Goal: Task Accomplishment & Management: Use online tool/utility

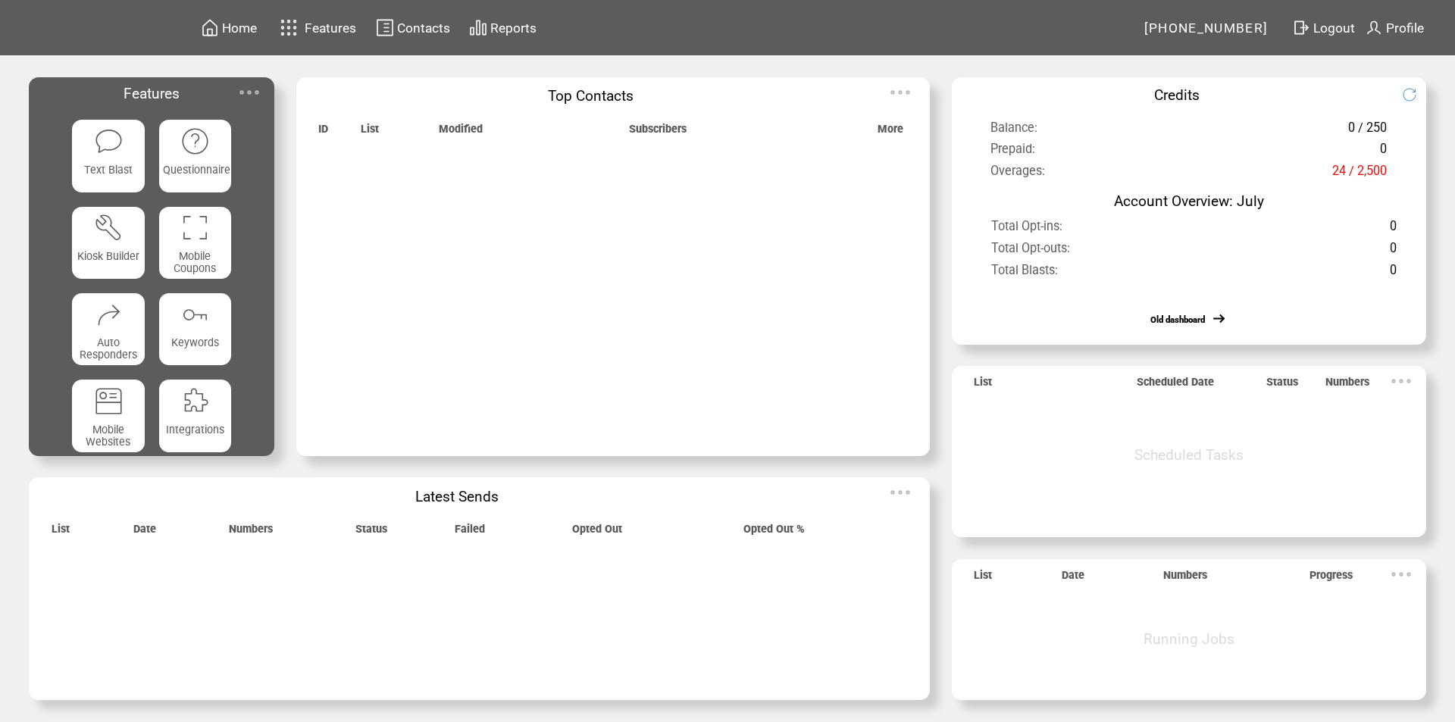
click at [259, 88] on img at bounding box center [249, 92] width 30 height 30
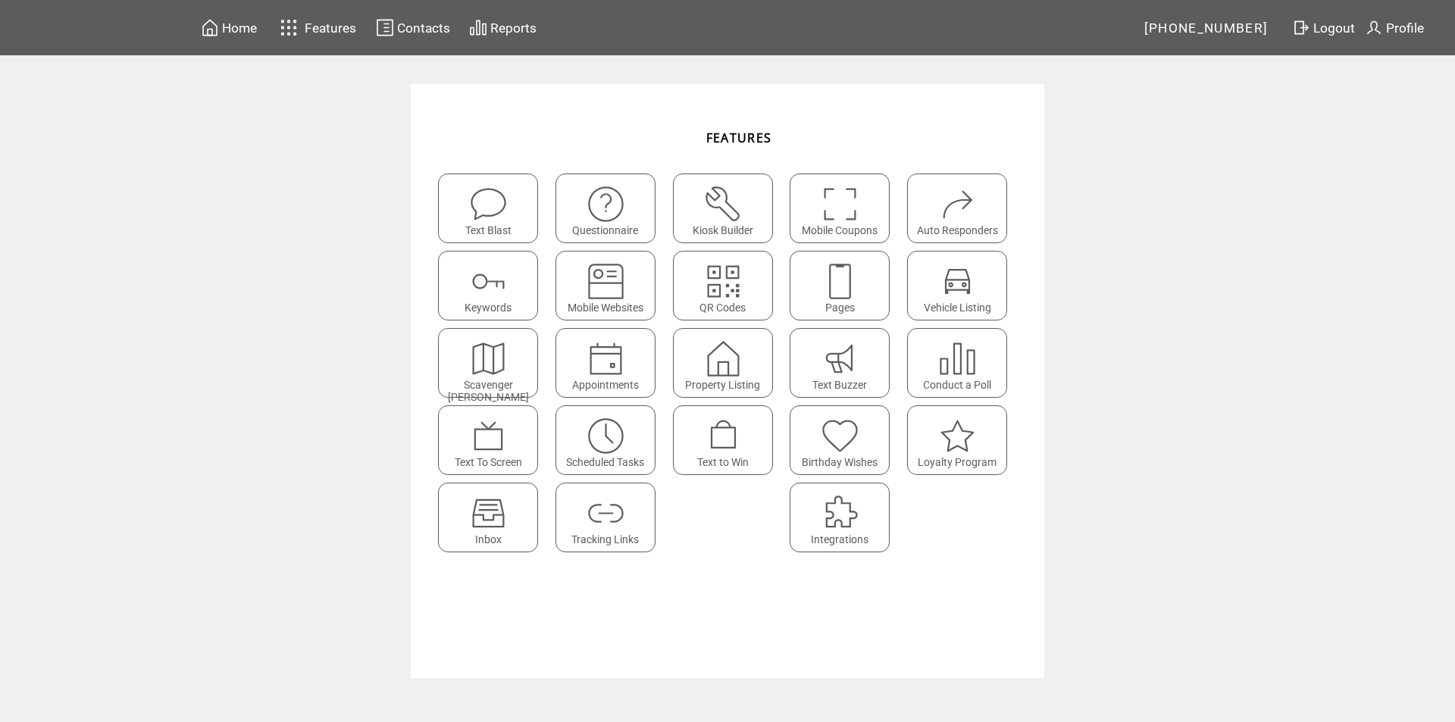
click at [495, 508] on img at bounding box center [488, 513] width 40 height 40
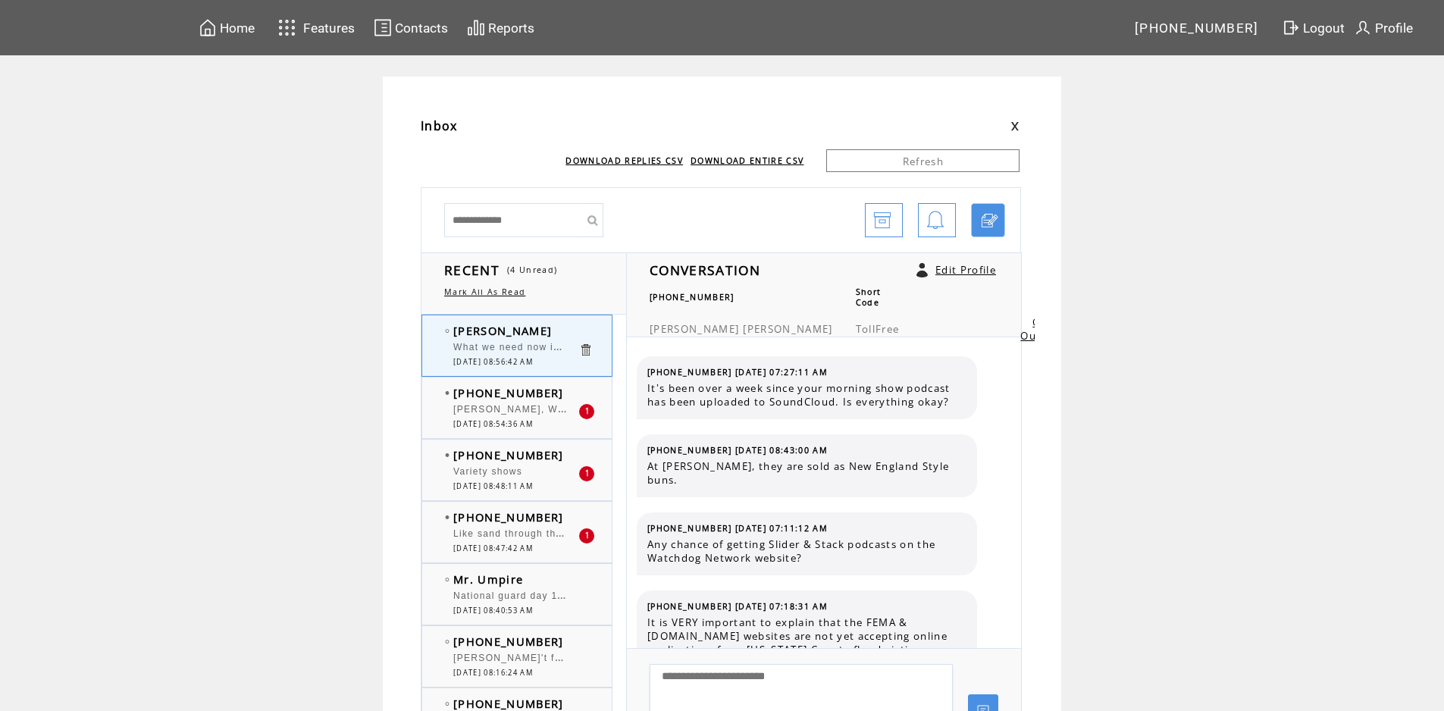
scroll to position [790, 0]
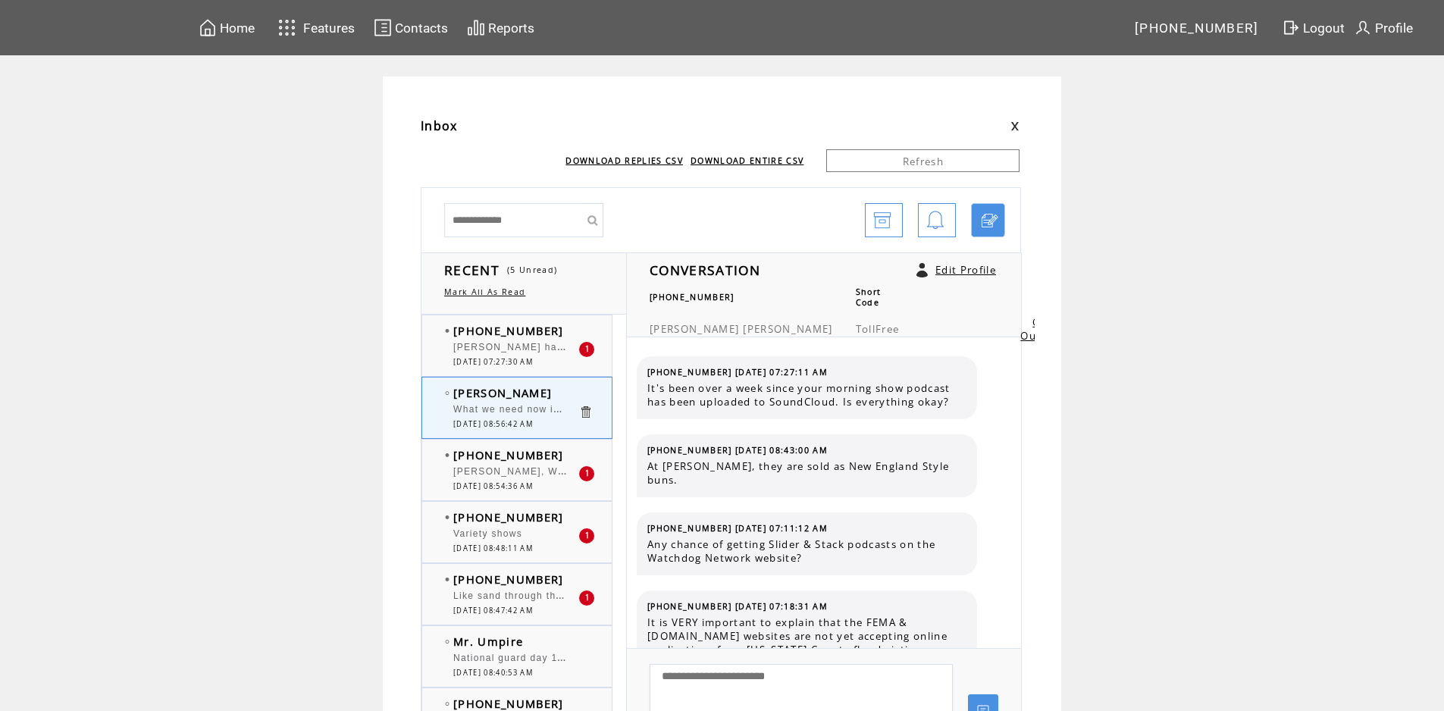
scroll to position [790, 0]
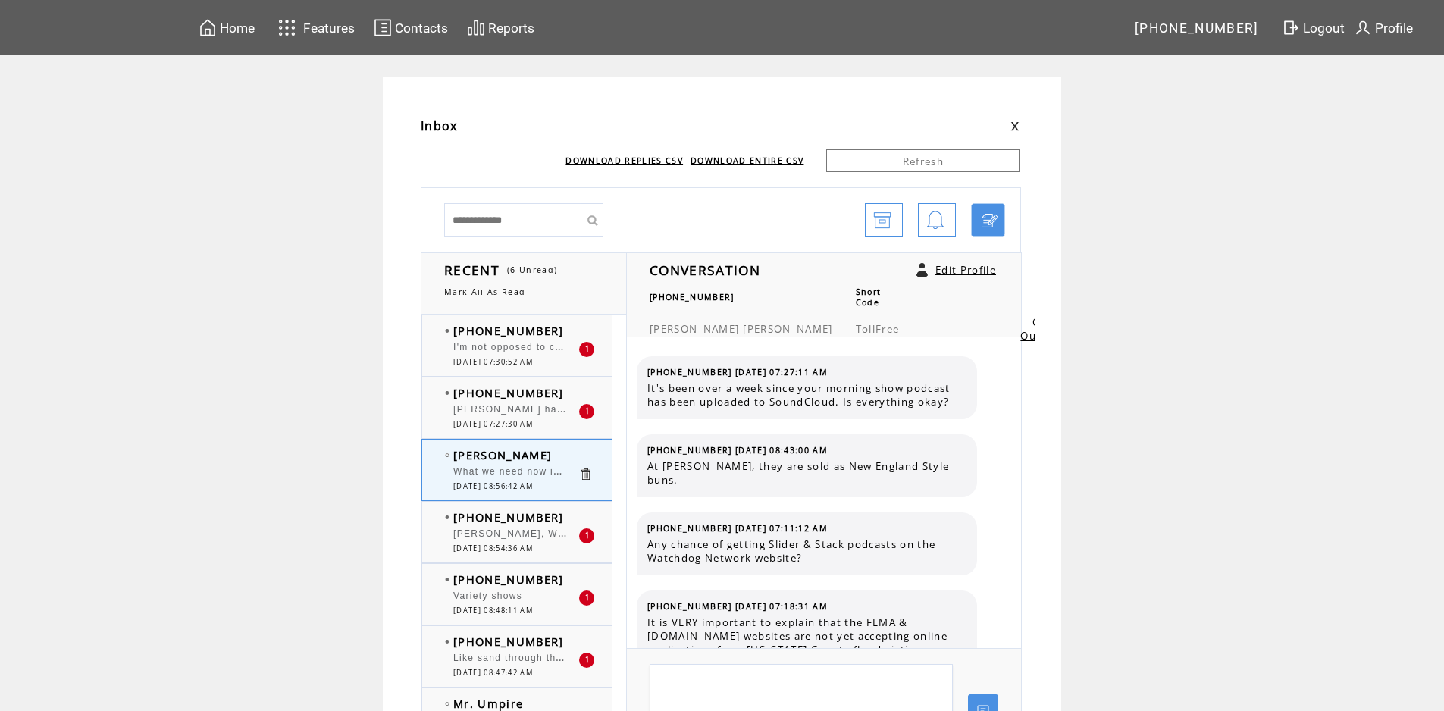
scroll to position [790, 0]
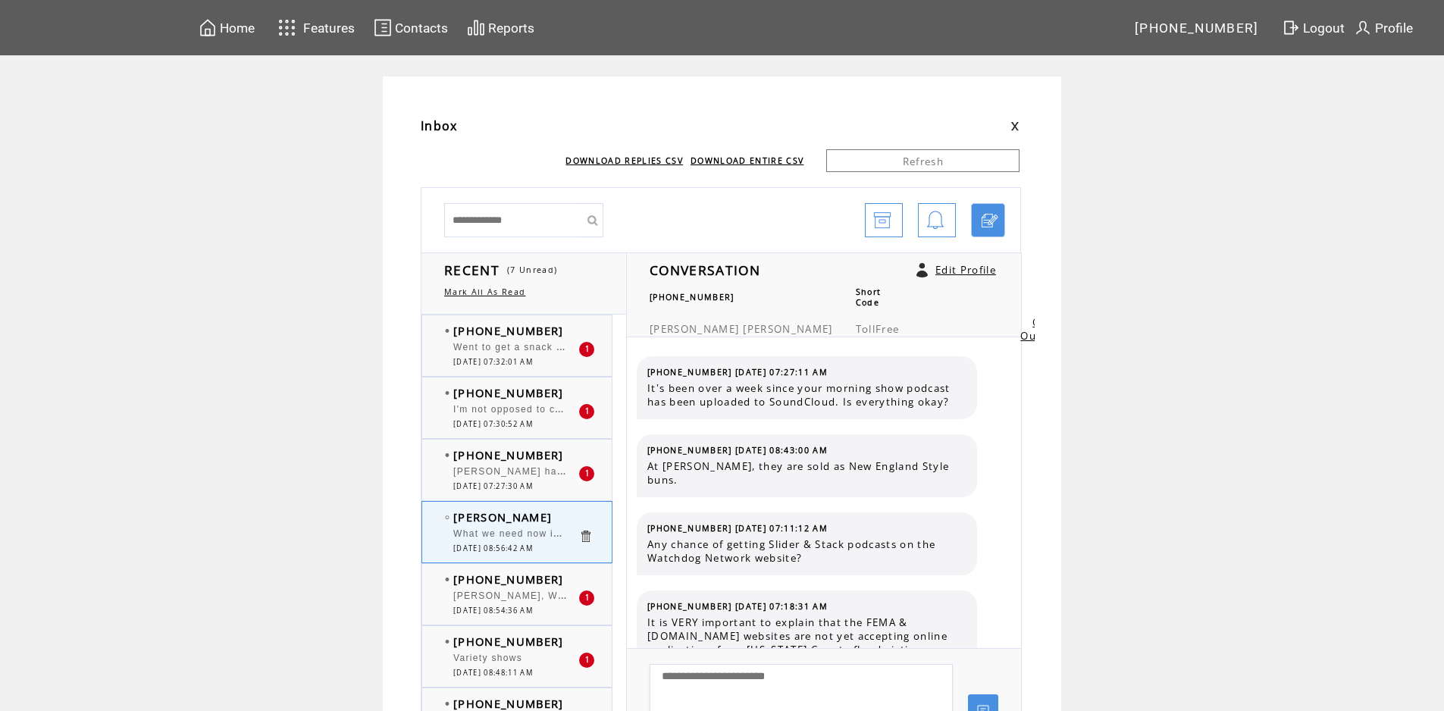
scroll to position [790, 0]
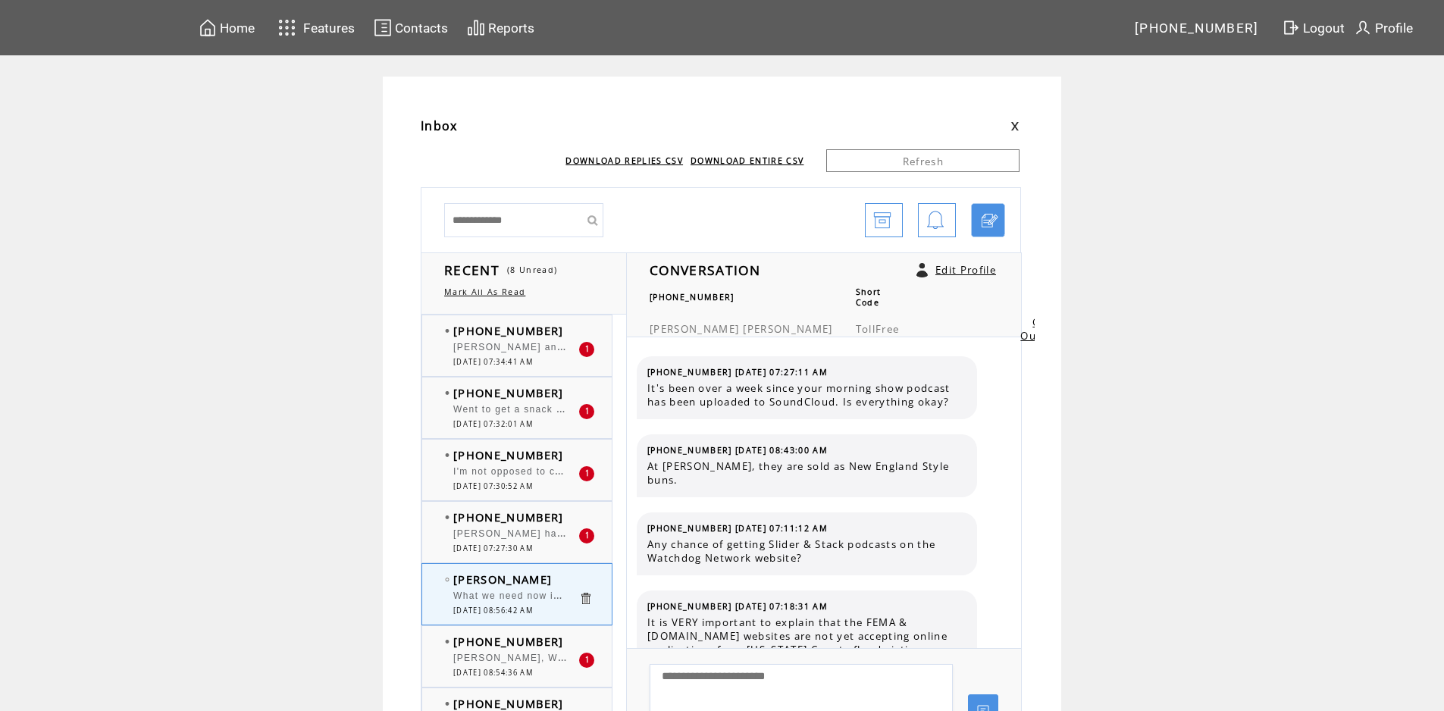
scroll to position [790, 0]
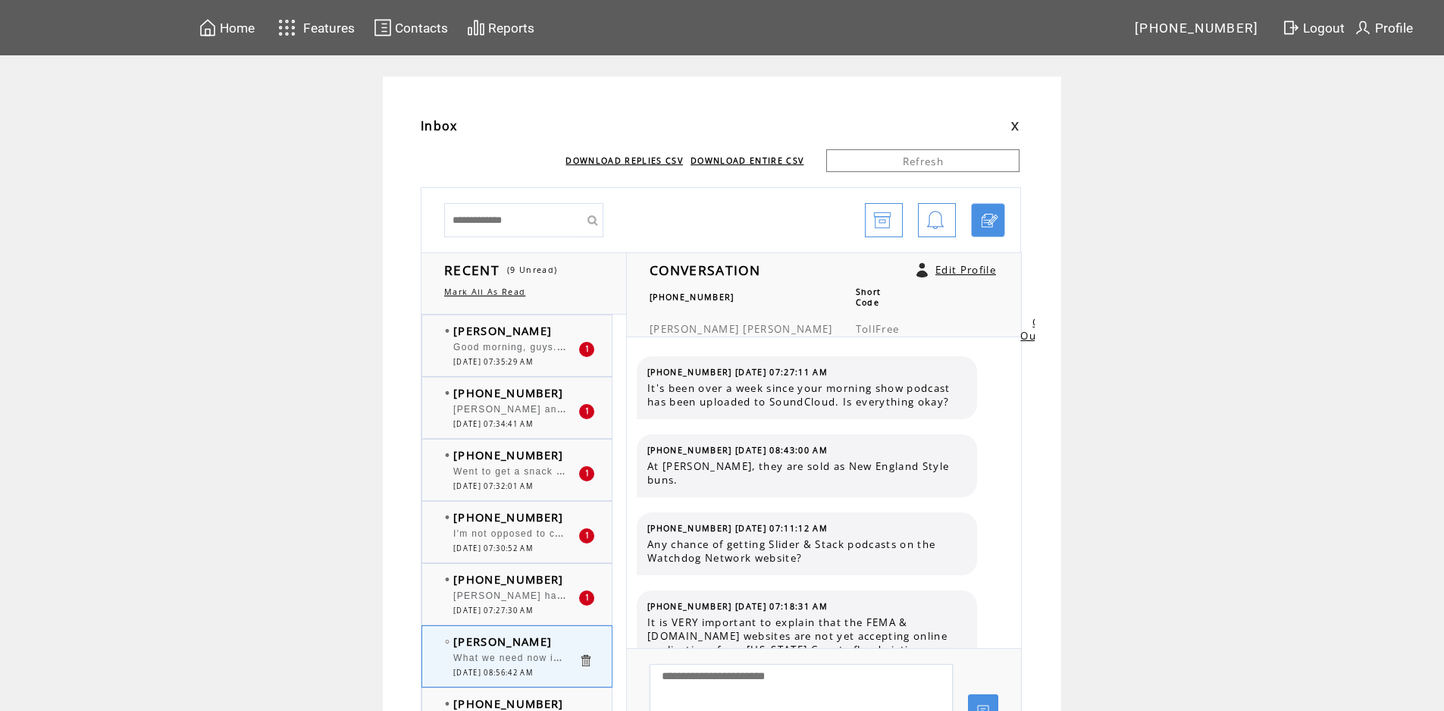
scroll to position [790, 0]
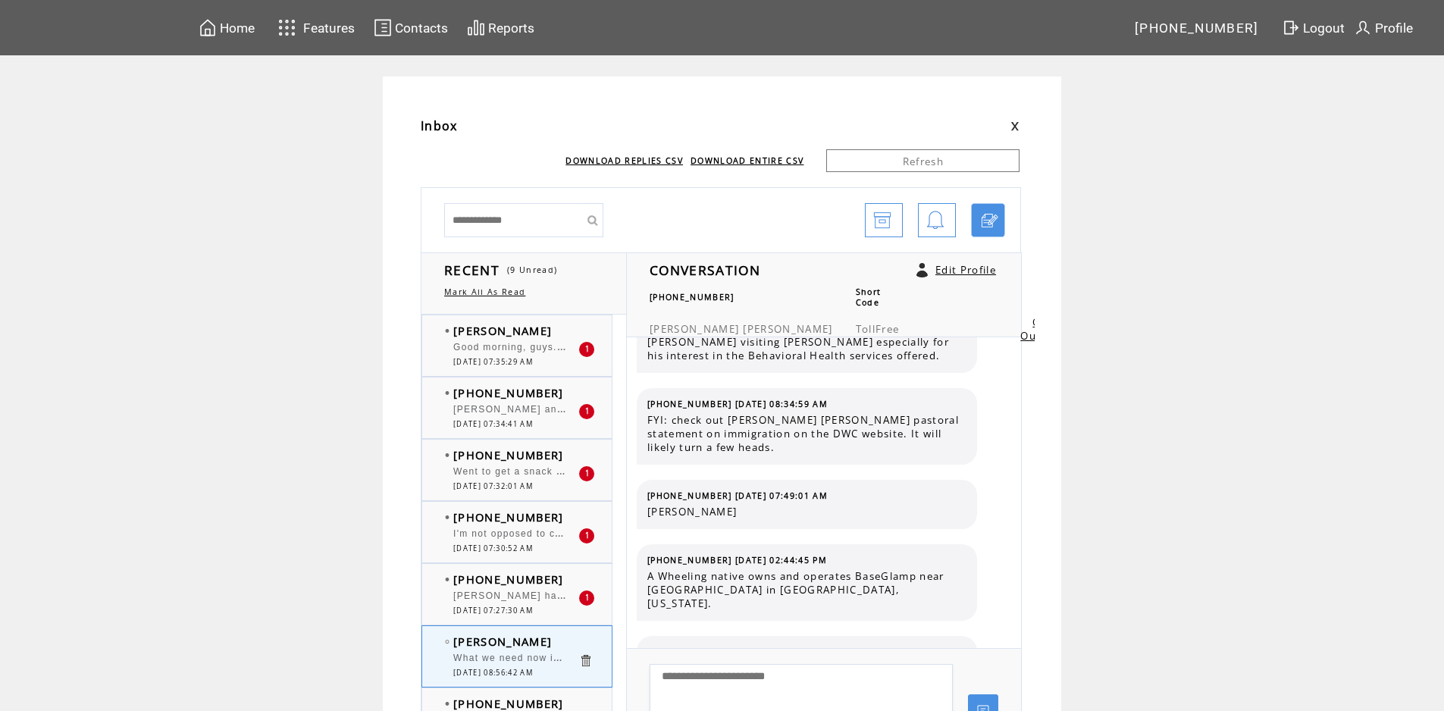
click at [512, 533] on span "I'm not opposed to coupons, but where do you even get coupons at? I remember my…" at bounding box center [906, 531] width 907 height 15
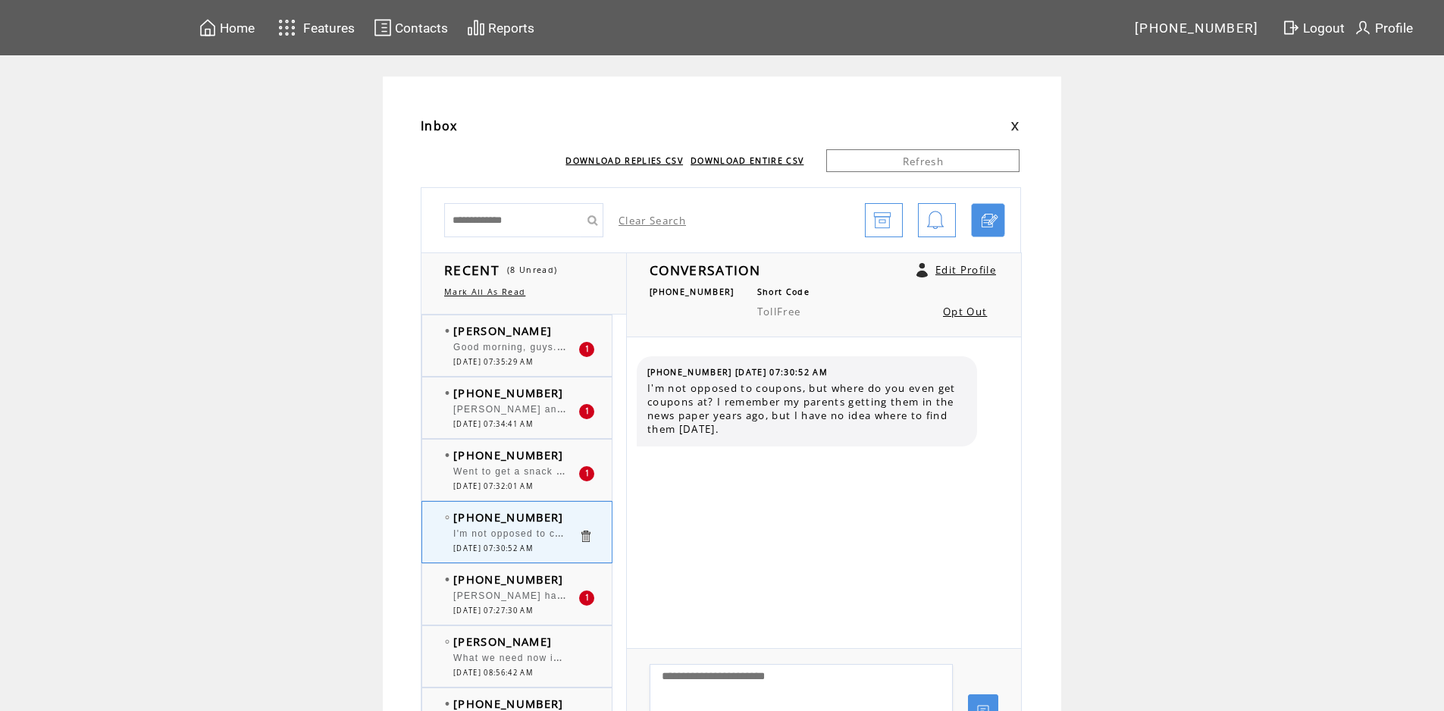
click at [533, 468] on span "Went to get a snack wrap meal at [GEOGRAPHIC_DATA] [DATE]. 2 snack wraps, mediu…" at bounding box center [796, 469] width 687 height 15
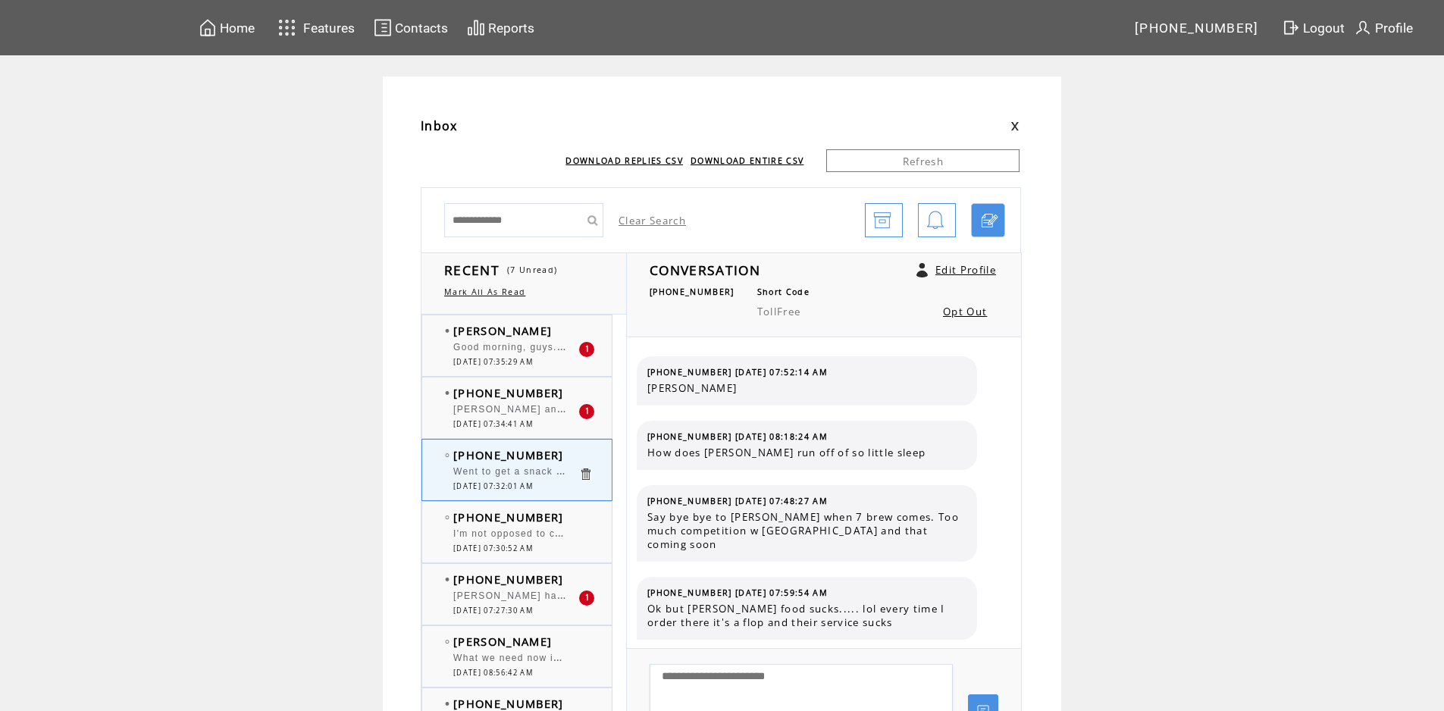
scroll to position [152, 0]
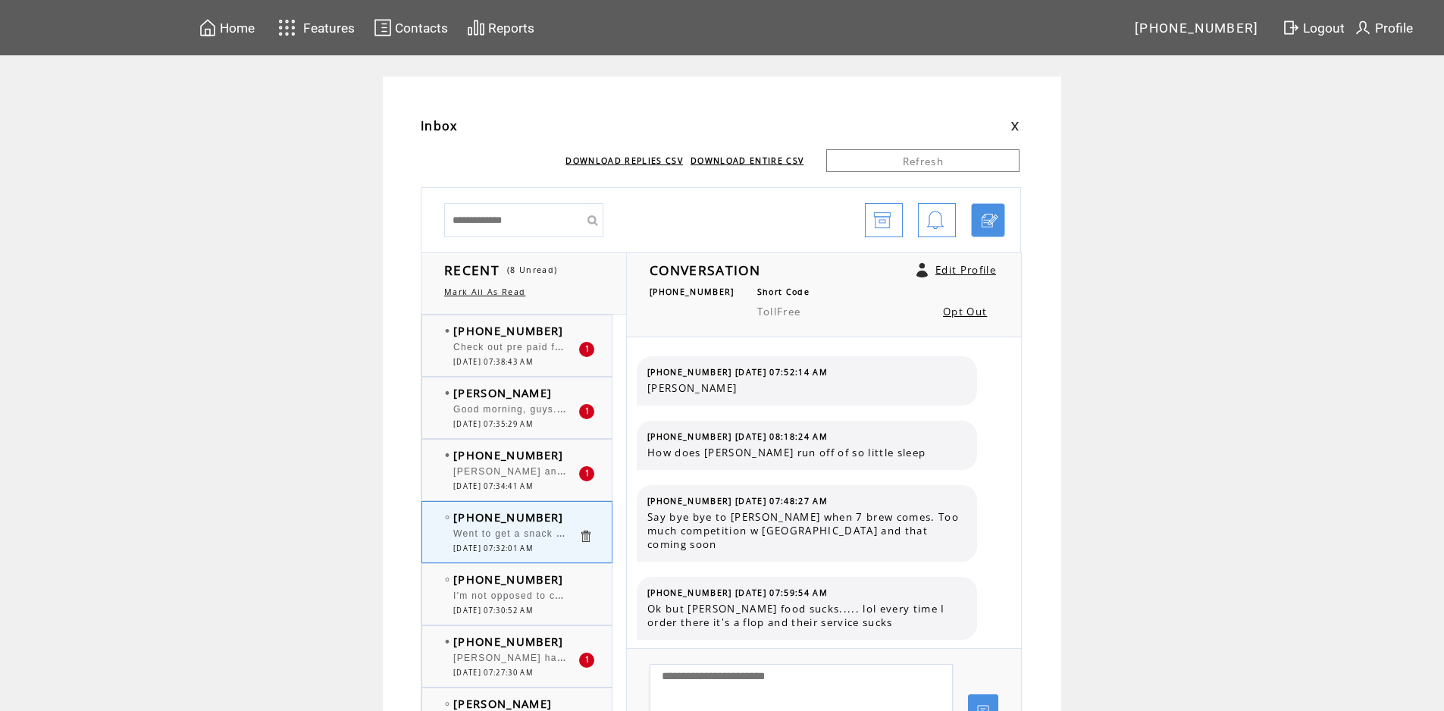
scroll to position [152, 0]
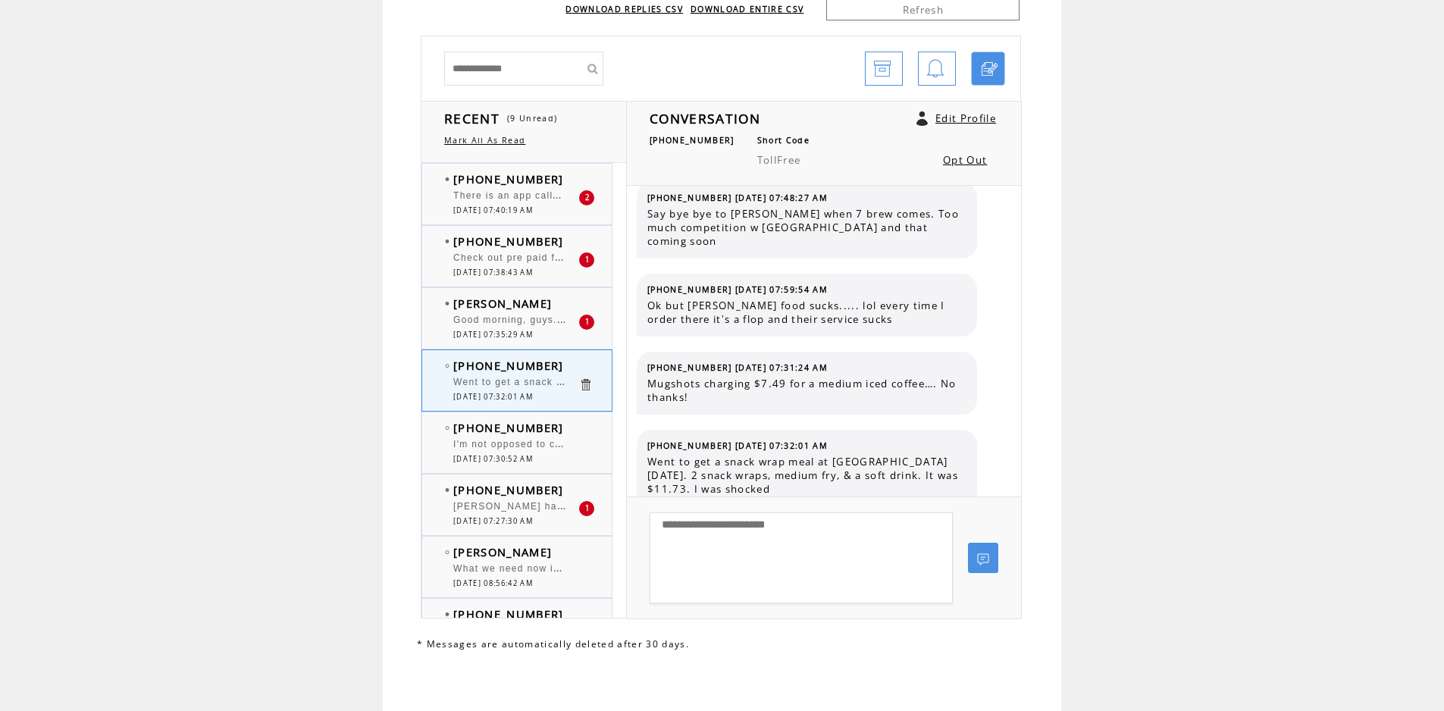
scroll to position [154, 0]
click at [533, 204] on span "[DATE] 07:40:19 AM" at bounding box center [493, 209] width 80 height 10
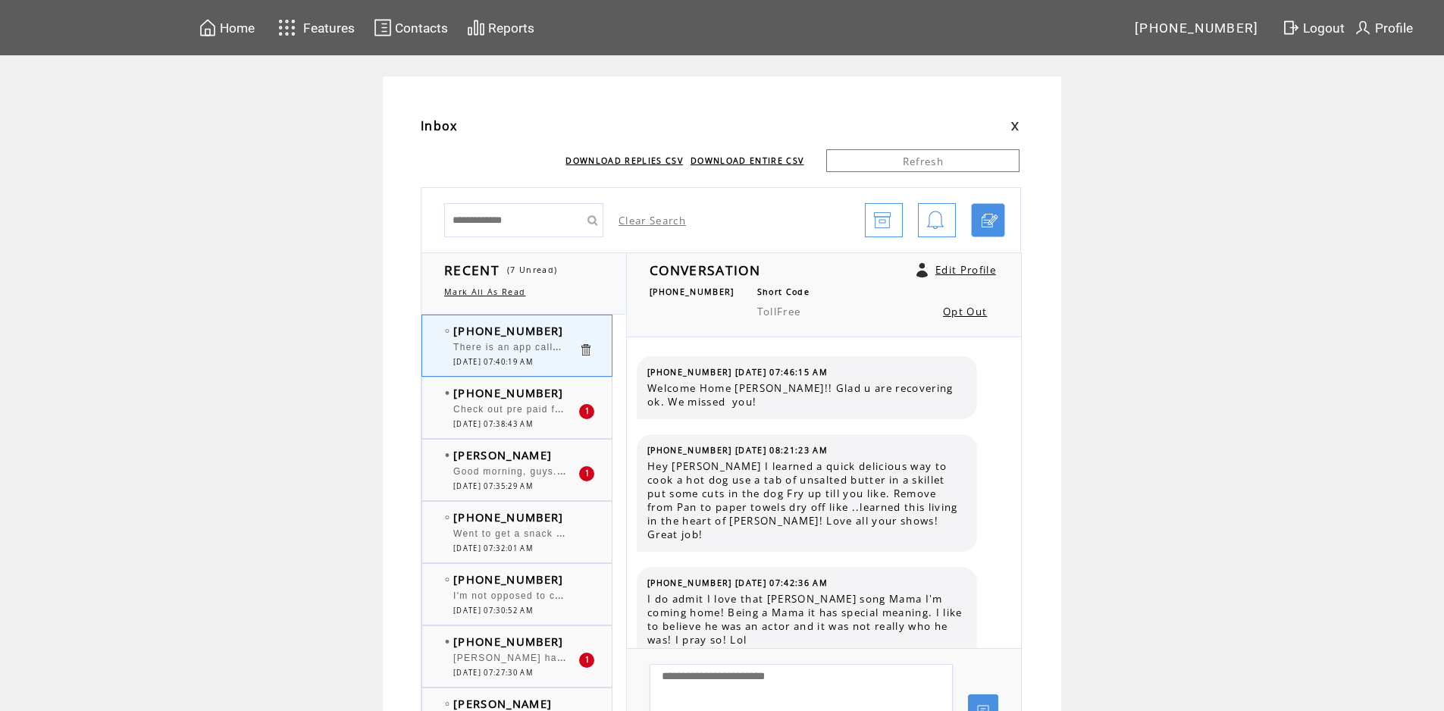
scroll to position [567, 0]
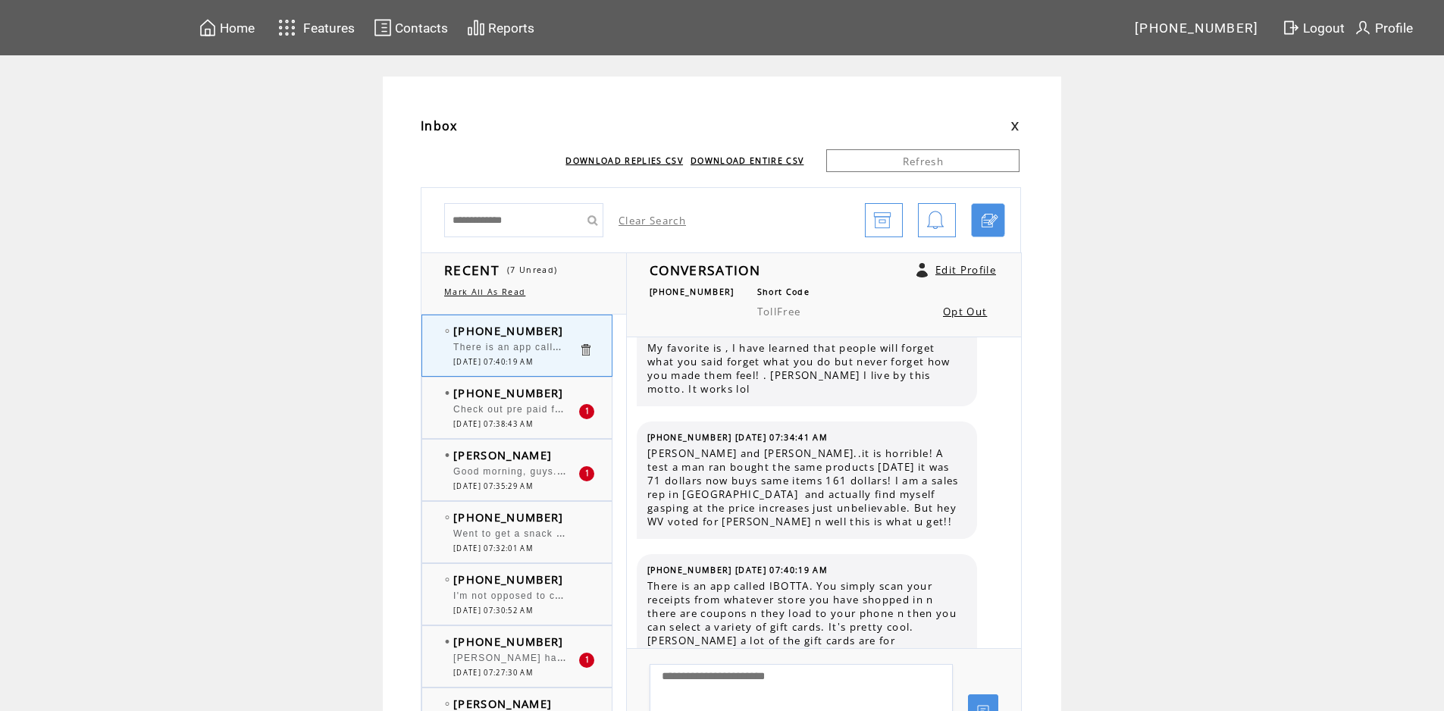
click at [527, 405] on span "Check out pre paid food cards at Sam's Club website. [PERSON_NAME] for example,…" at bounding box center [837, 407] width 768 height 15
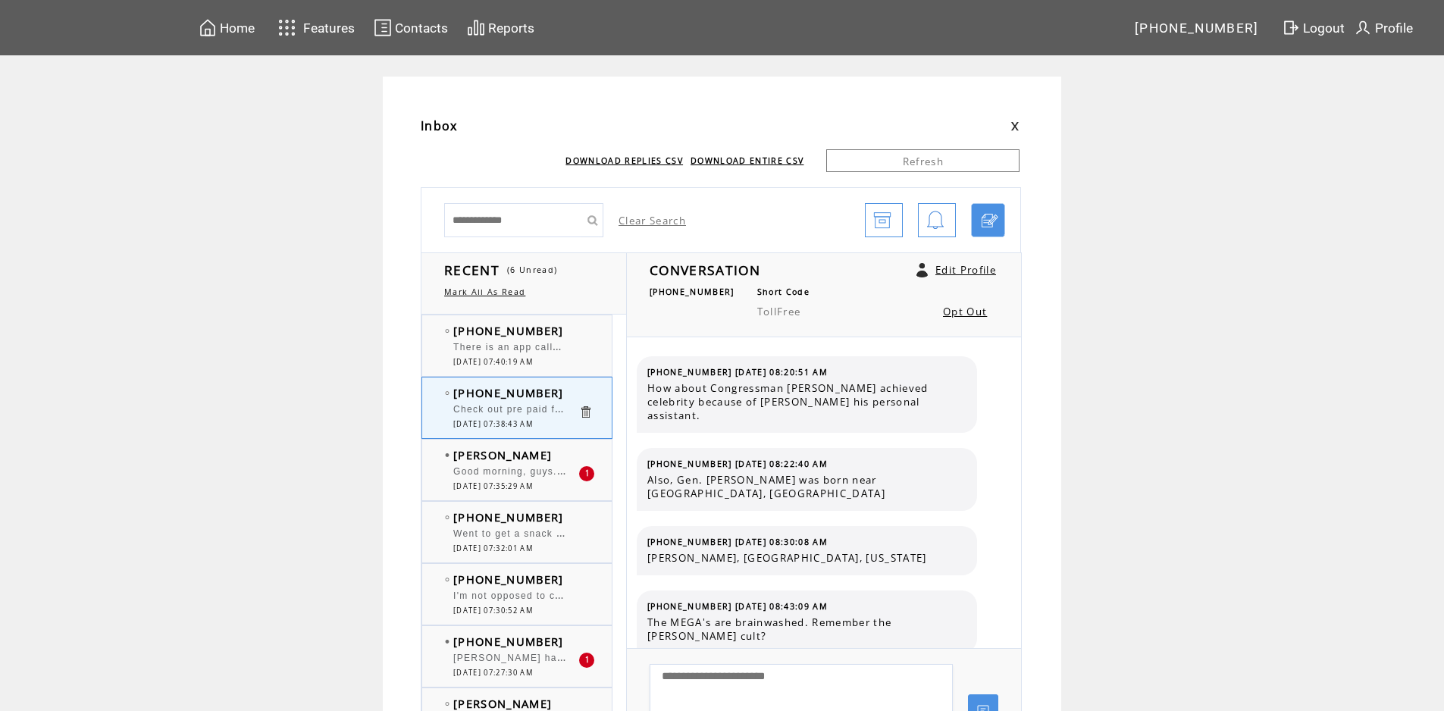
scroll to position [542, 0]
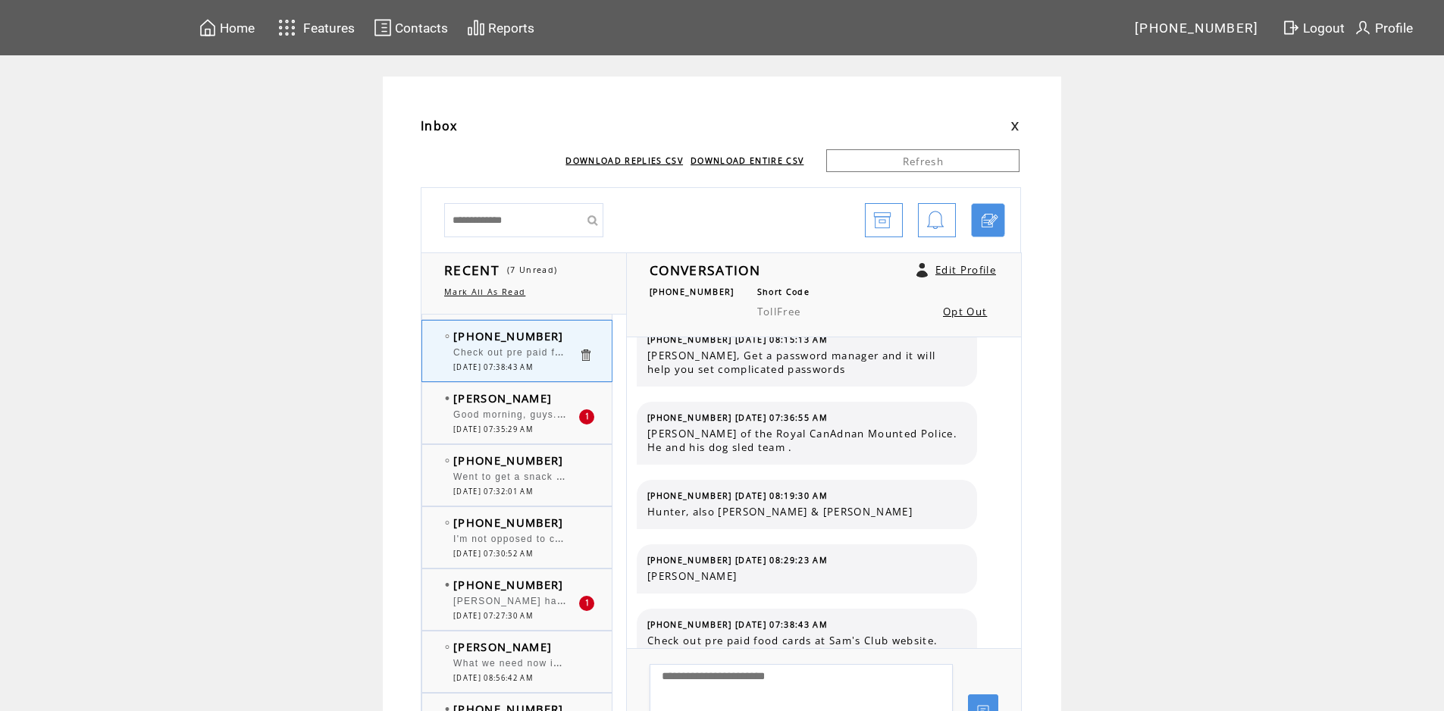
scroll to position [76, 0]
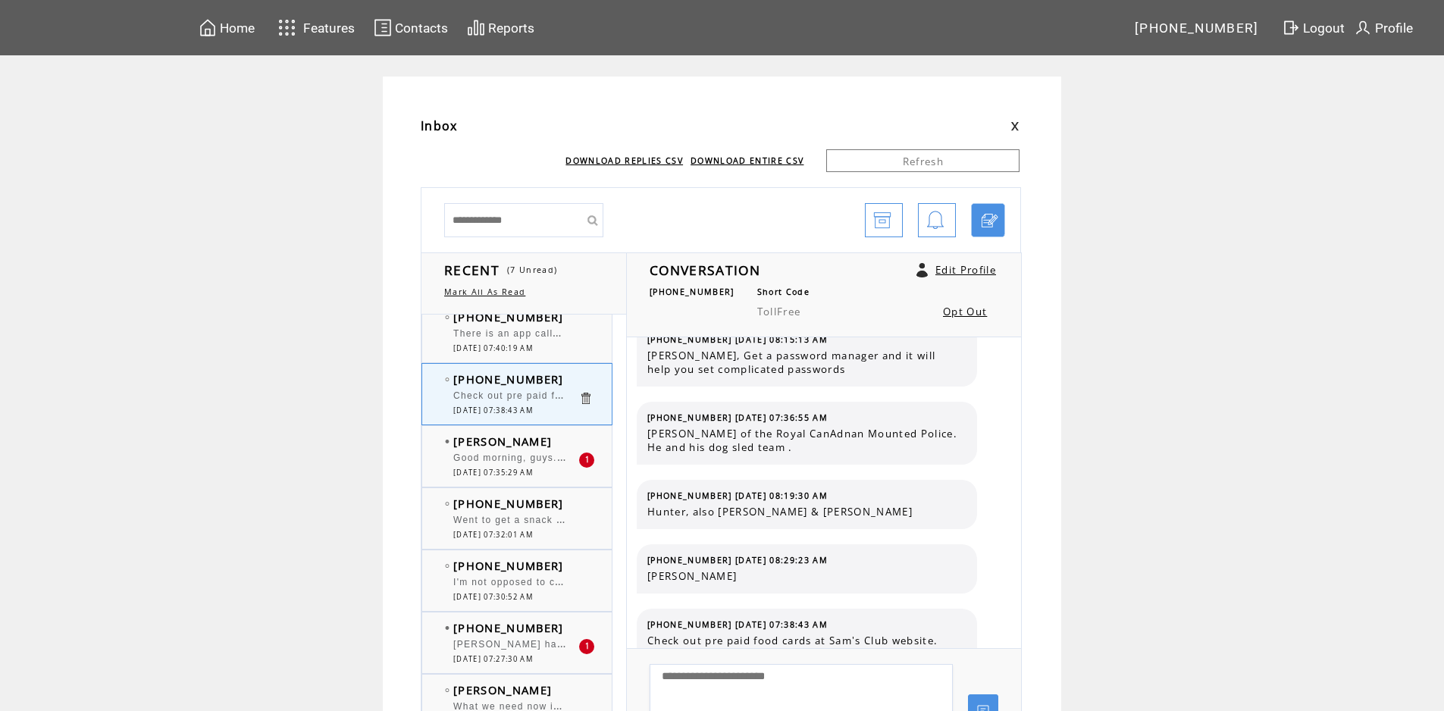
click at [547, 645] on span "[PERSON_NAME] has signage saying "New Low Price " when they RAISE the price! It…" at bounding box center [818, 642] width 731 height 15
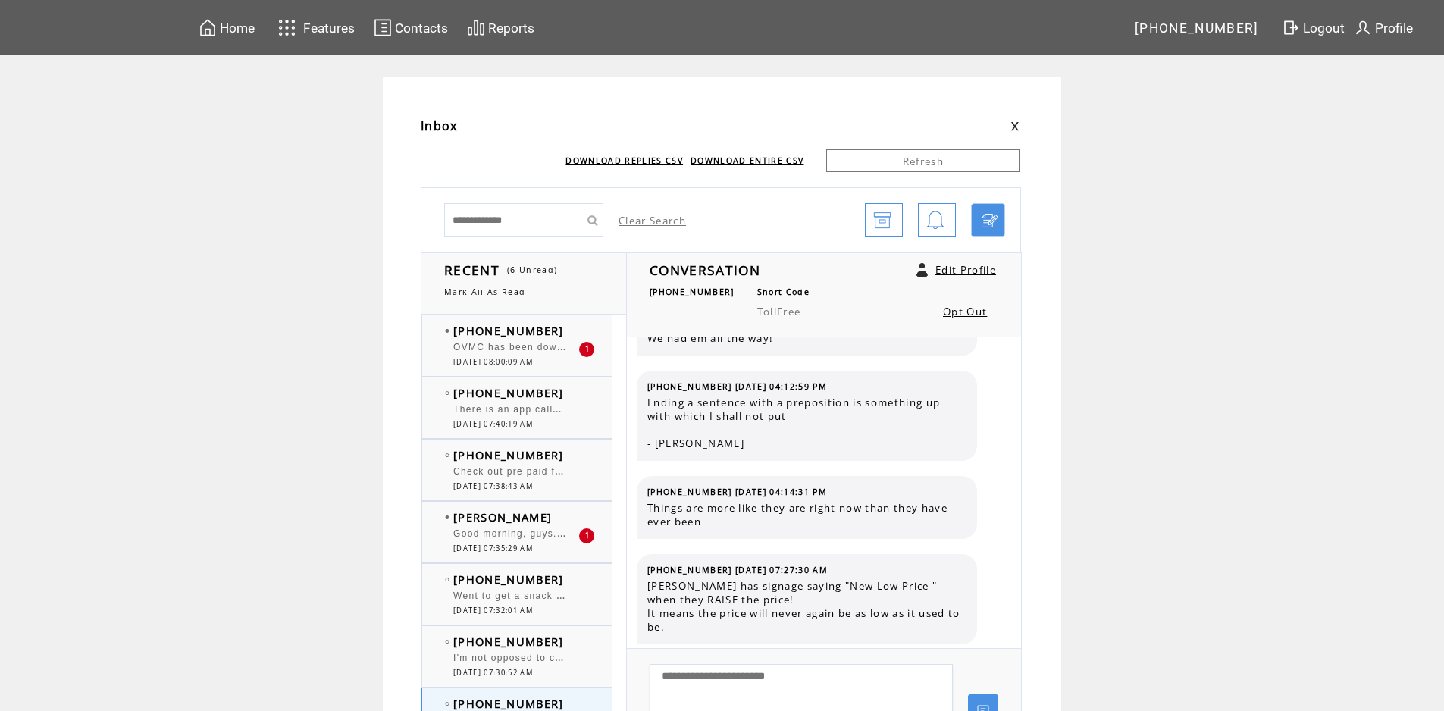
click at [485, 540] on div "Good morning, guys. Something to keep in mind when doing pickup at [PERSON_NAME…" at bounding box center [515, 535] width 125 height 15
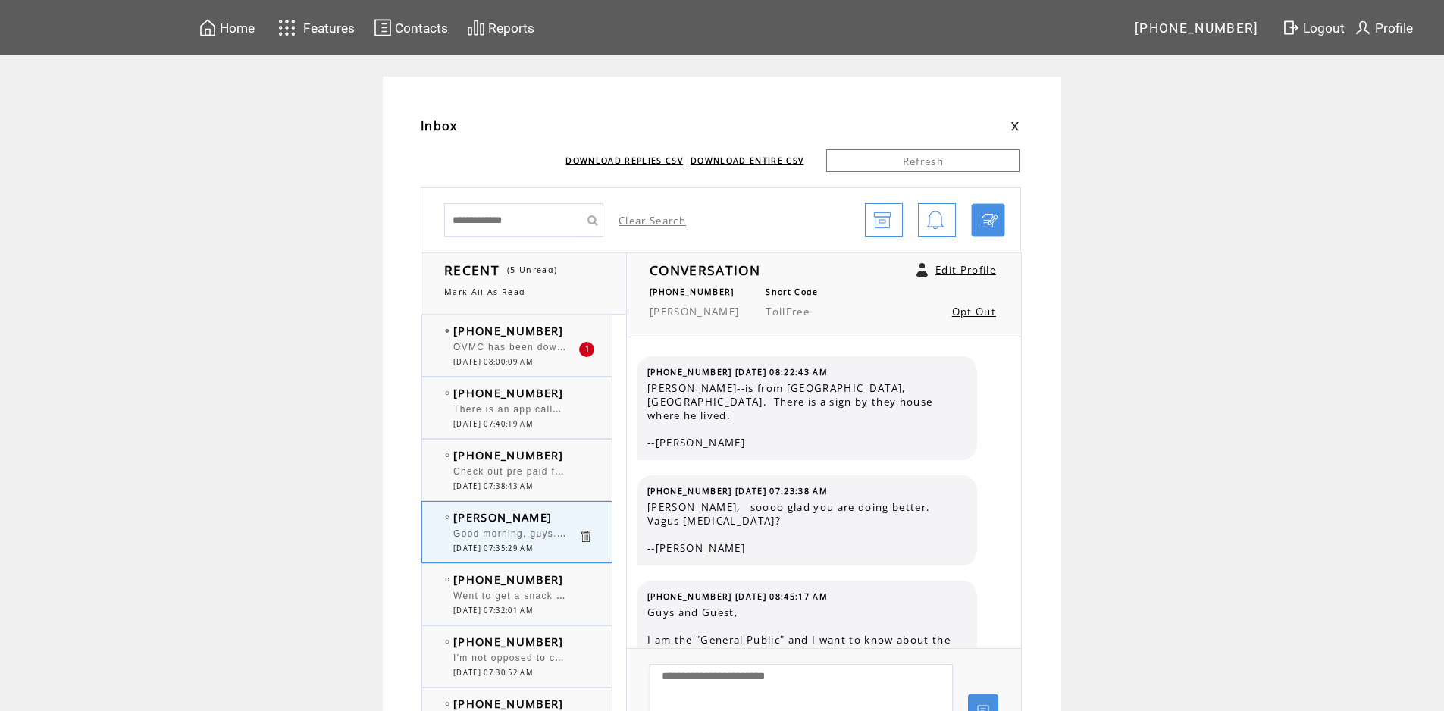
scroll to position [3983, 0]
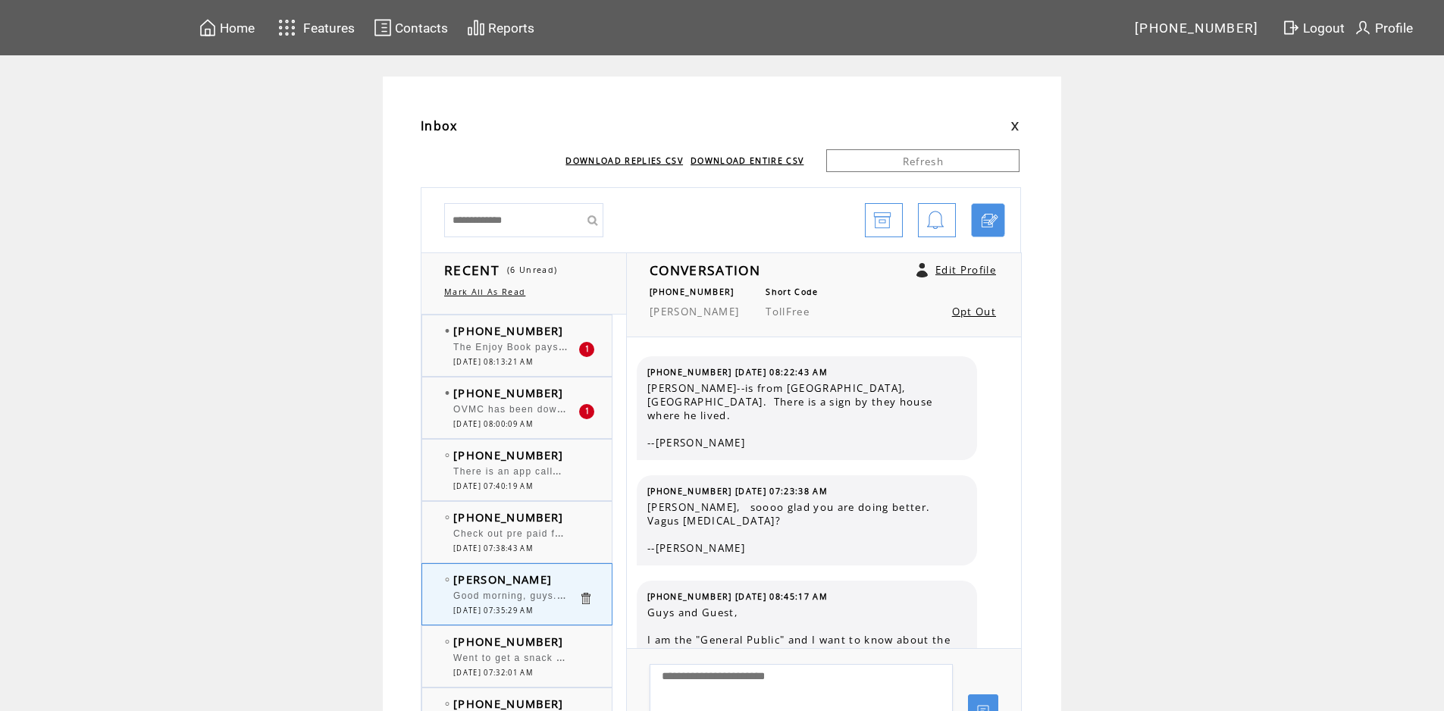
scroll to position [3939, 0]
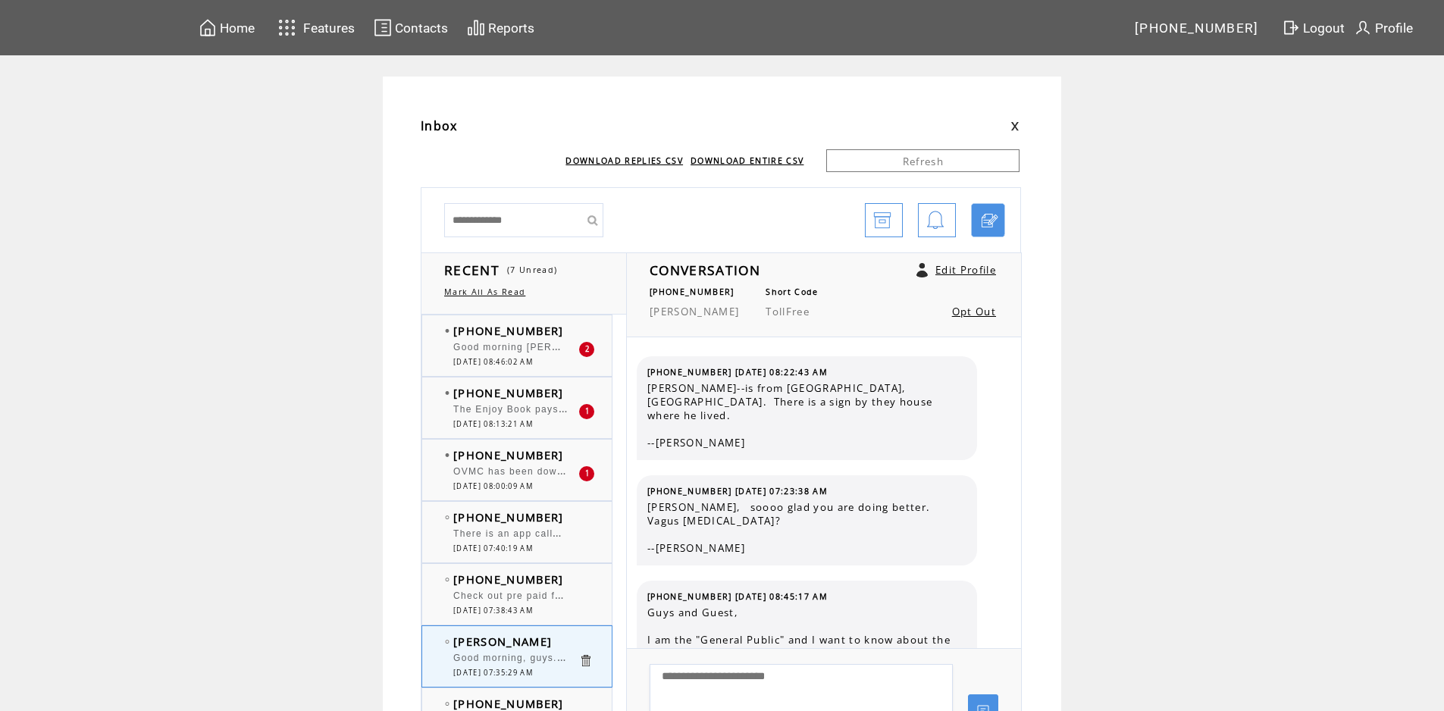
scroll to position [3939, 0]
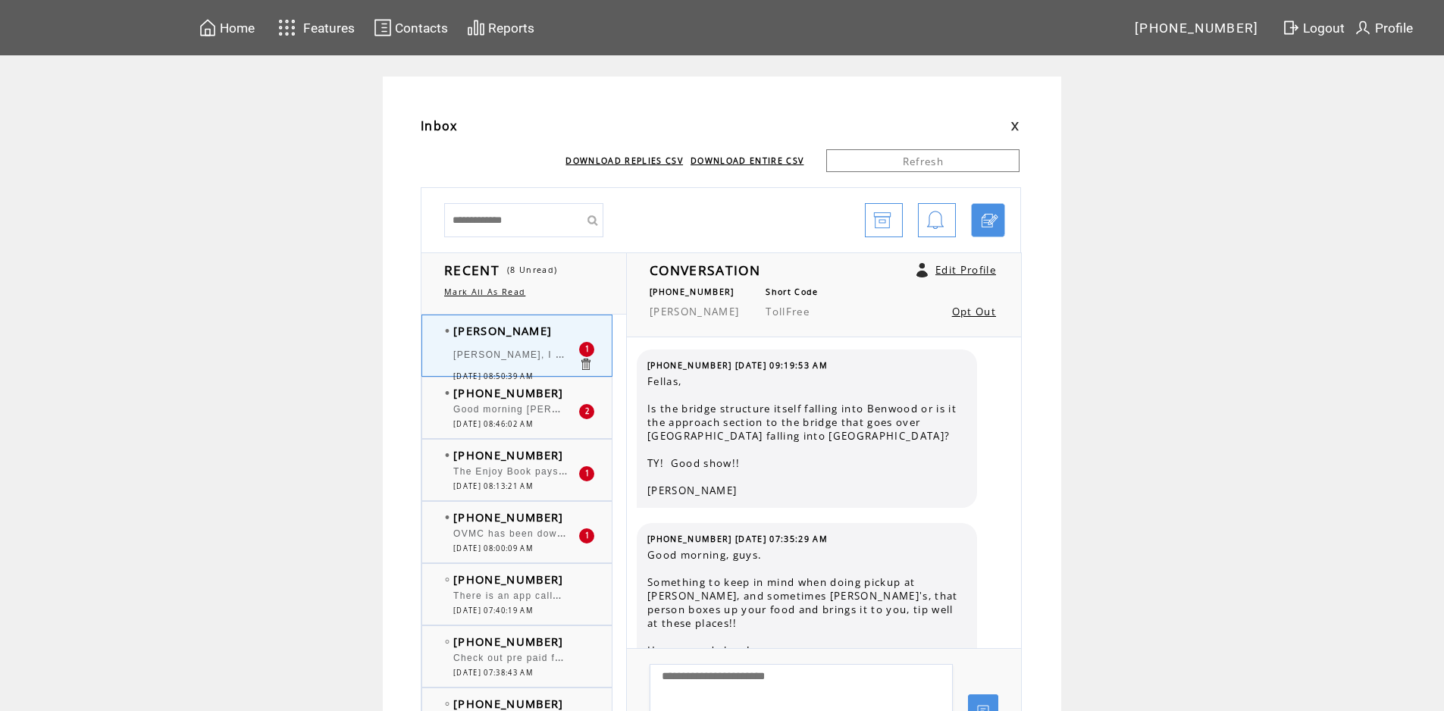
scroll to position [4116, 0]
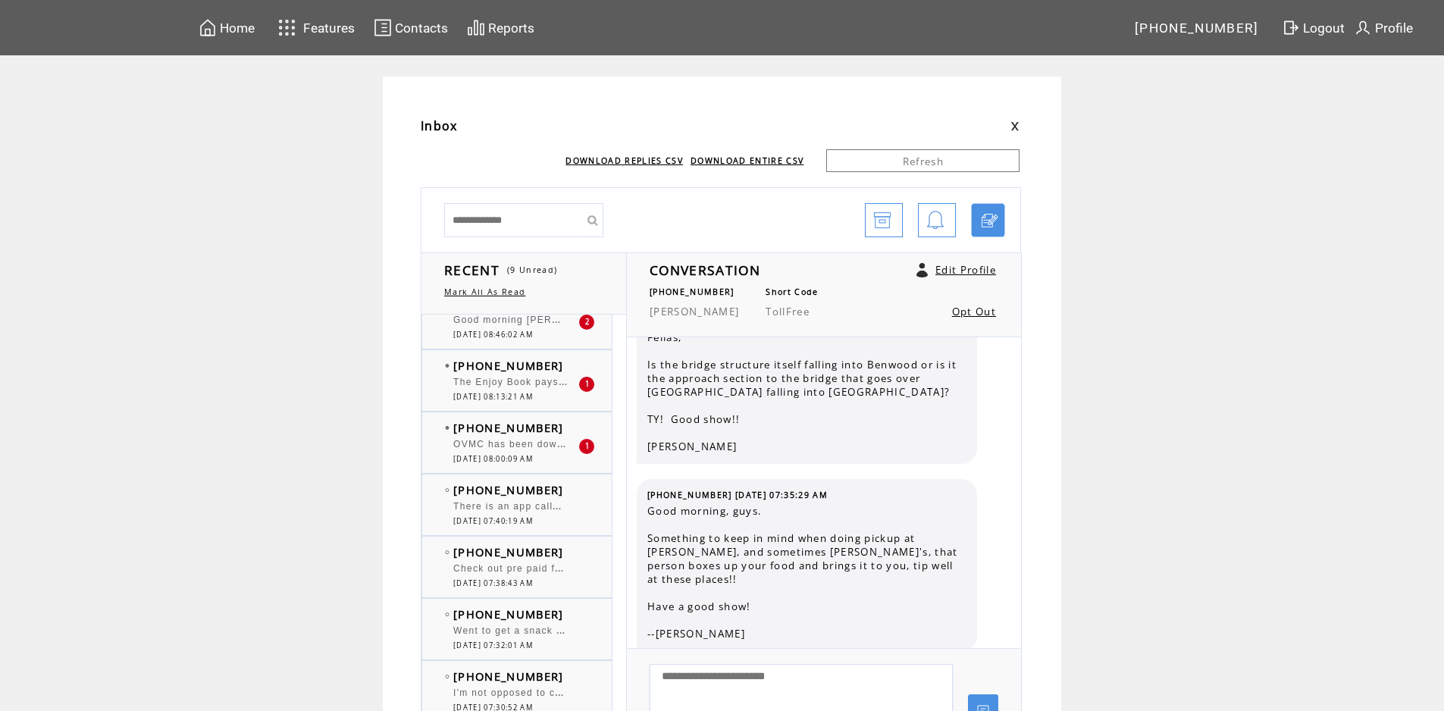
scroll to position [76, 0]
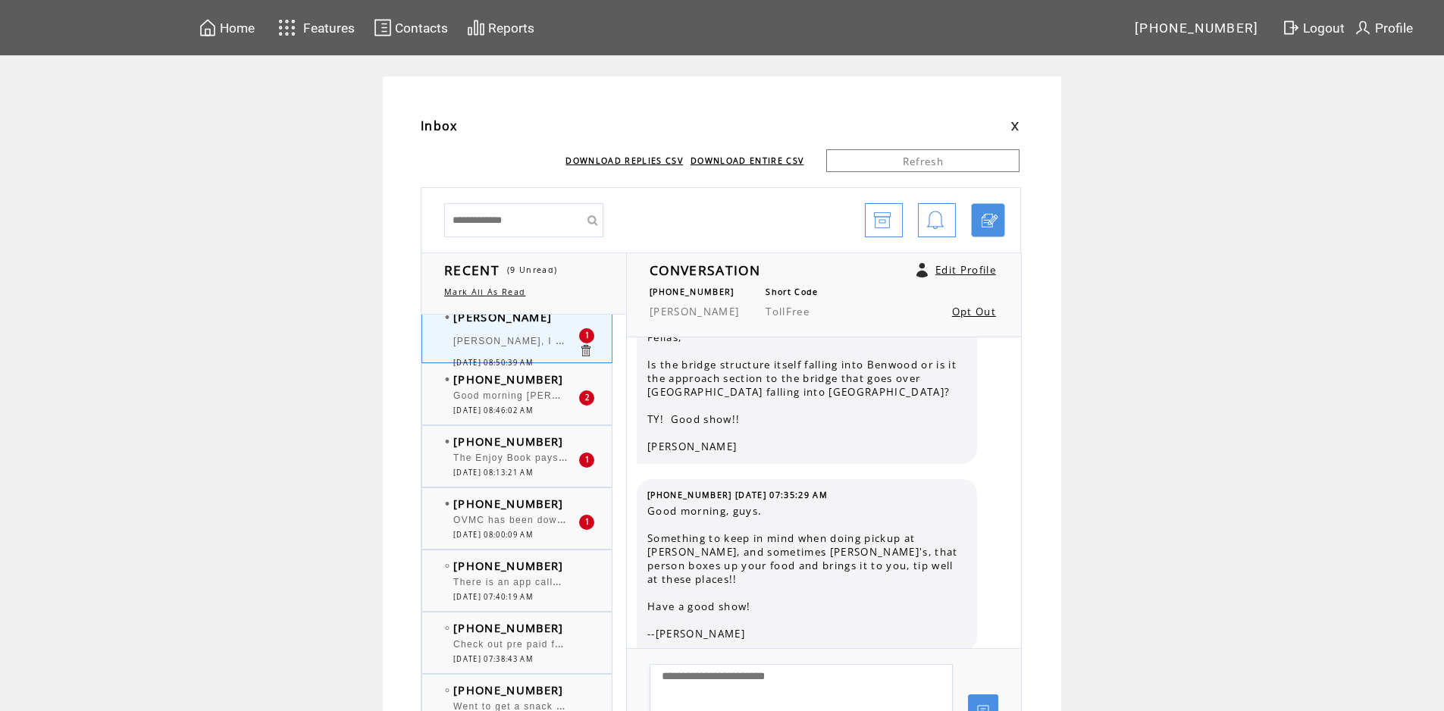
click at [537, 459] on span "The Enjoy Book pays for itself .. a lot of BOGO restaurants , fast food and piz…" at bounding box center [654, 456] width 402 height 15
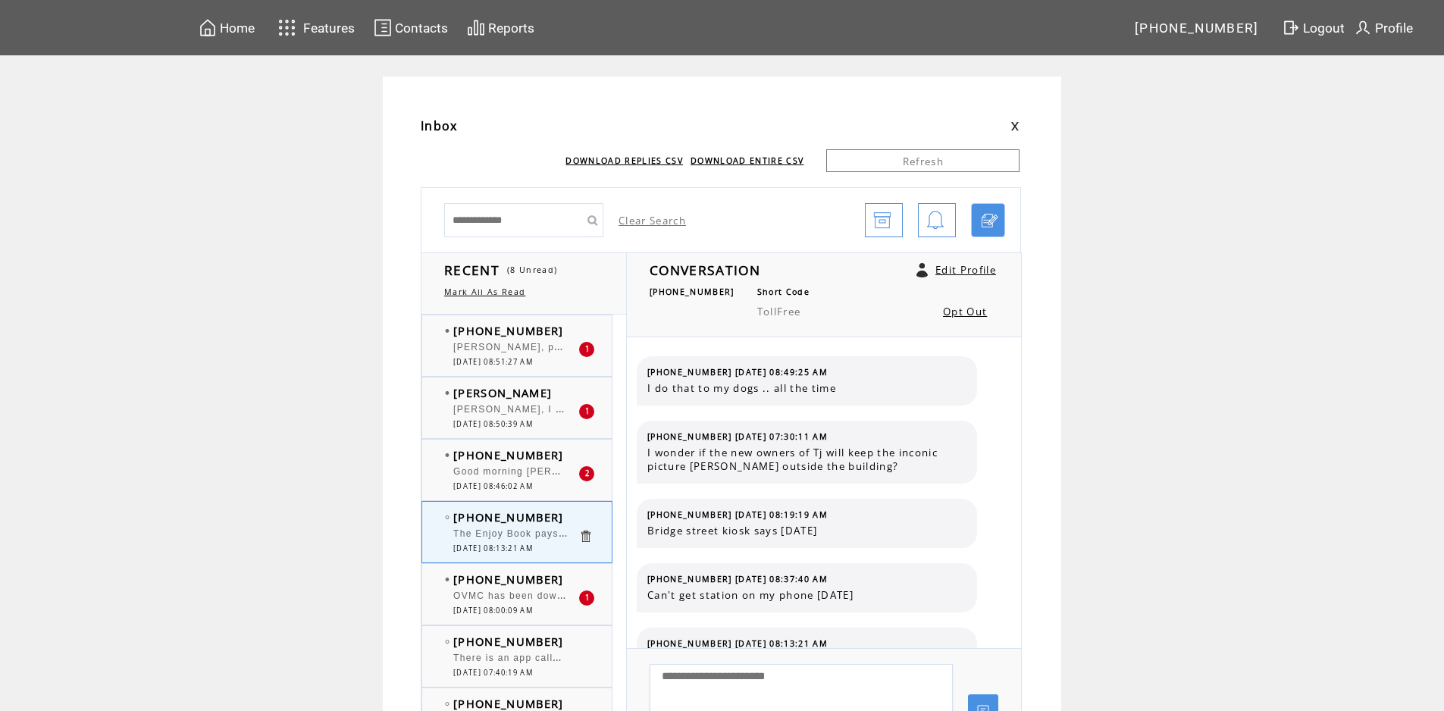
scroll to position [60, 0]
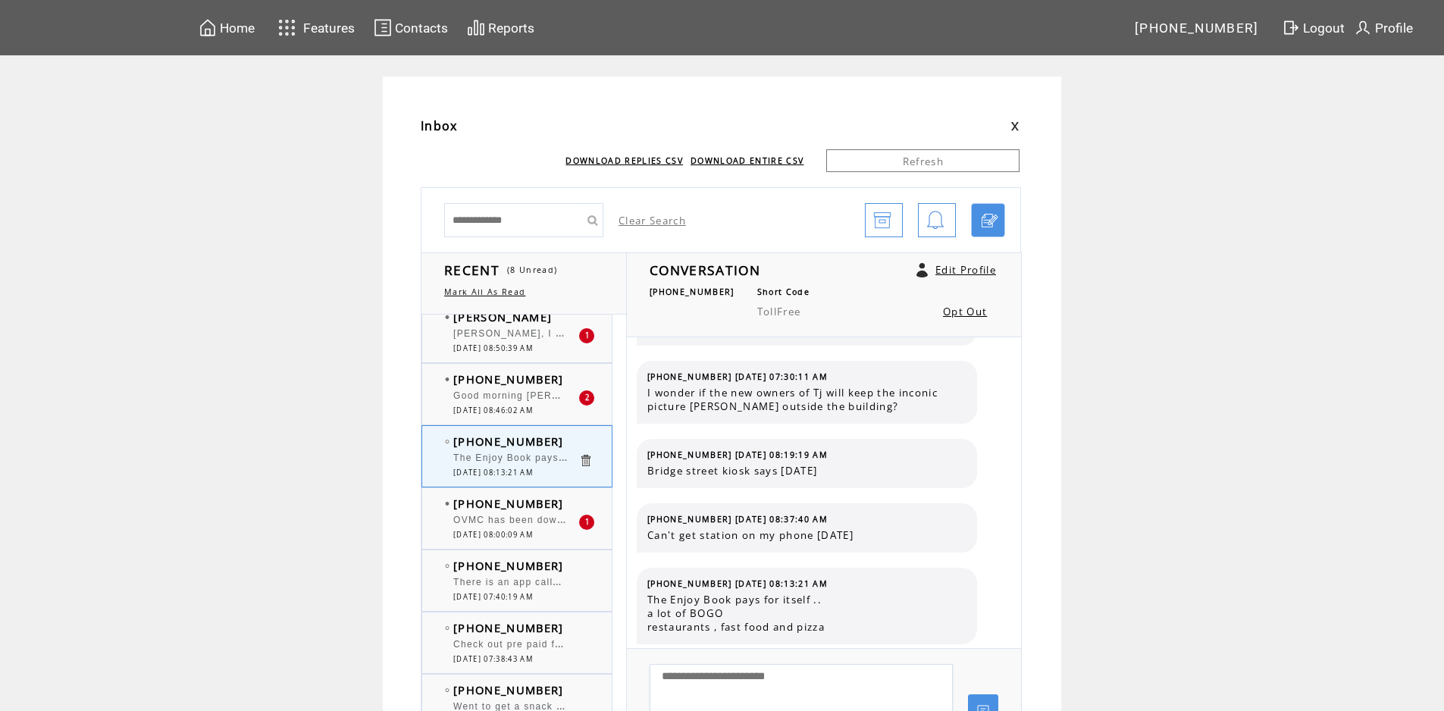
click at [533, 407] on span "[DATE] 08:46:02 AM" at bounding box center [493, 410] width 80 height 10
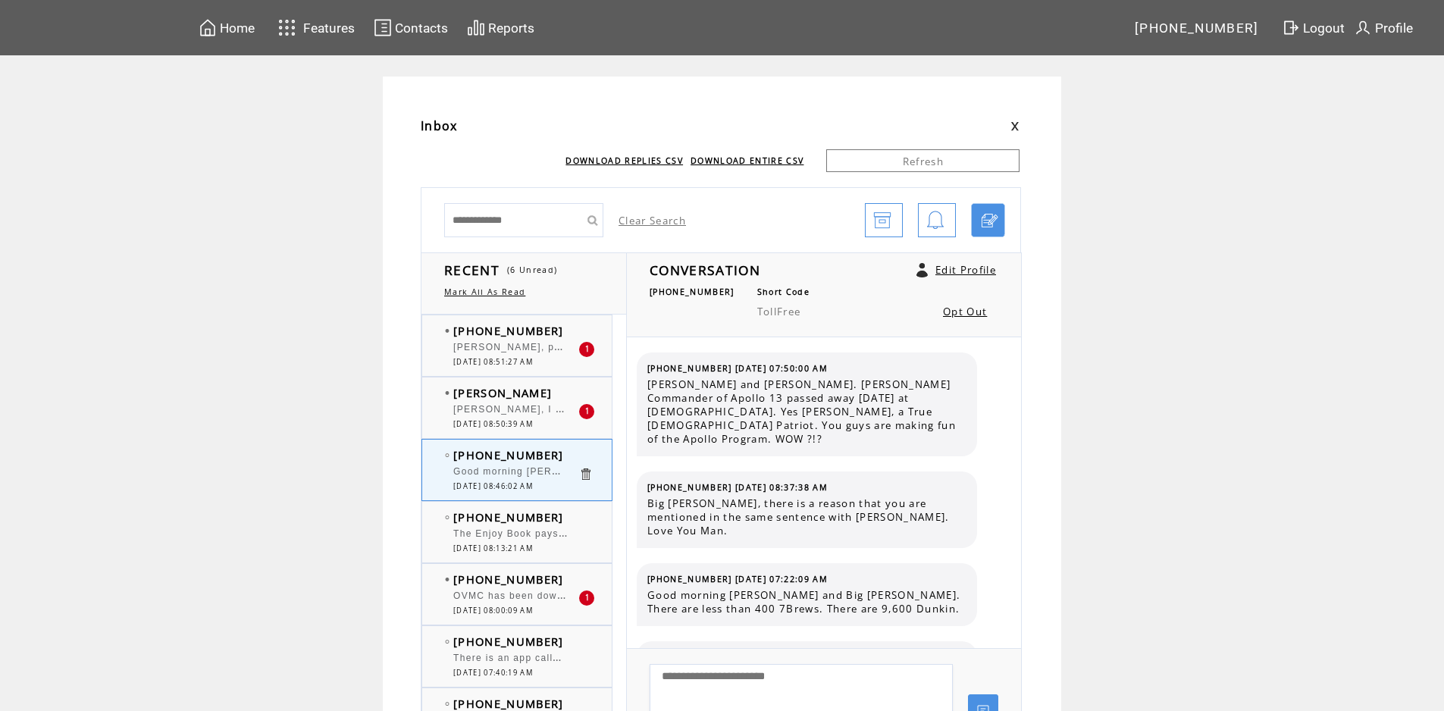
click at [543, 409] on span "Mr. Monroe, I hope Nancy and you have a fun and medical problems free trip and …" at bounding box center [795, 409] width 685 height 11
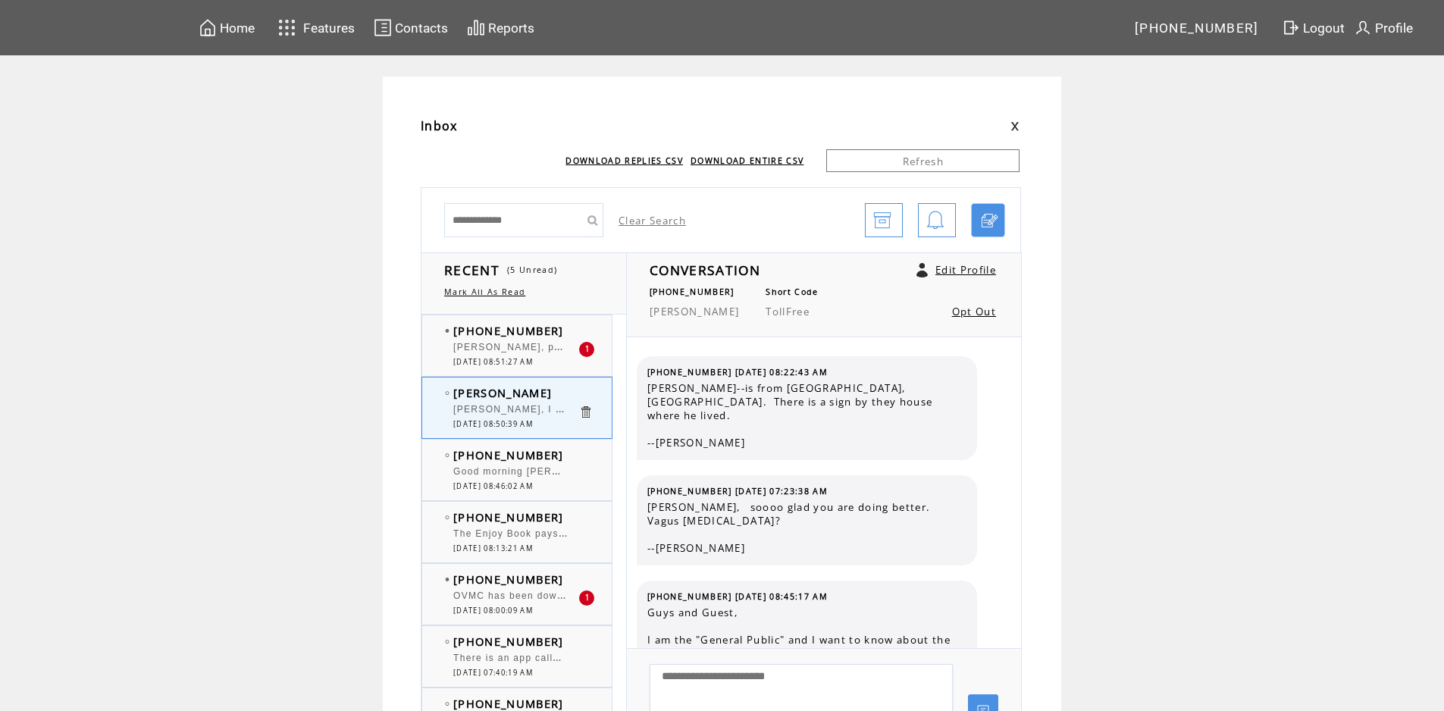
scroll to position [4211, 0]
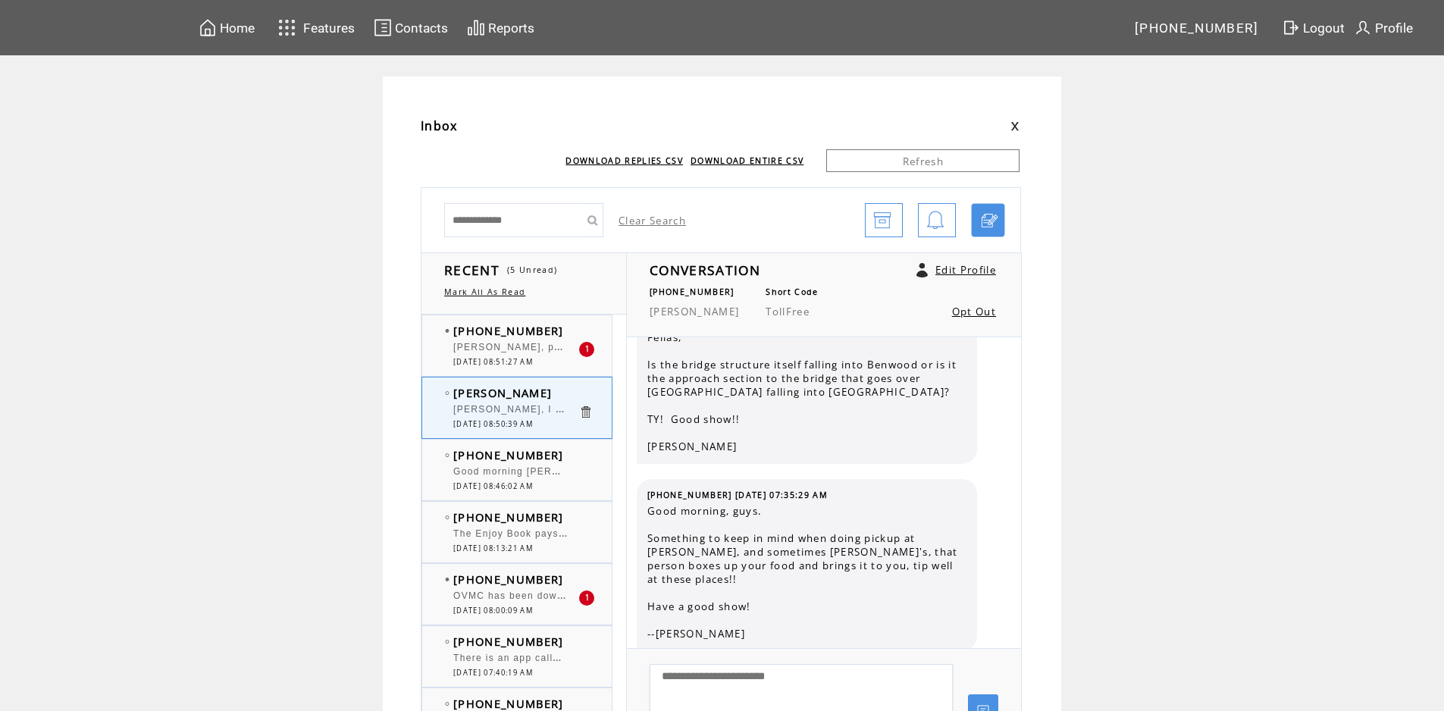
click at [524, 354] on div "[PERSON_NAME], perhaps you'll want to try shrimp and grits while on your trip. …" at bounding box center [515, 349] width 125 height 15
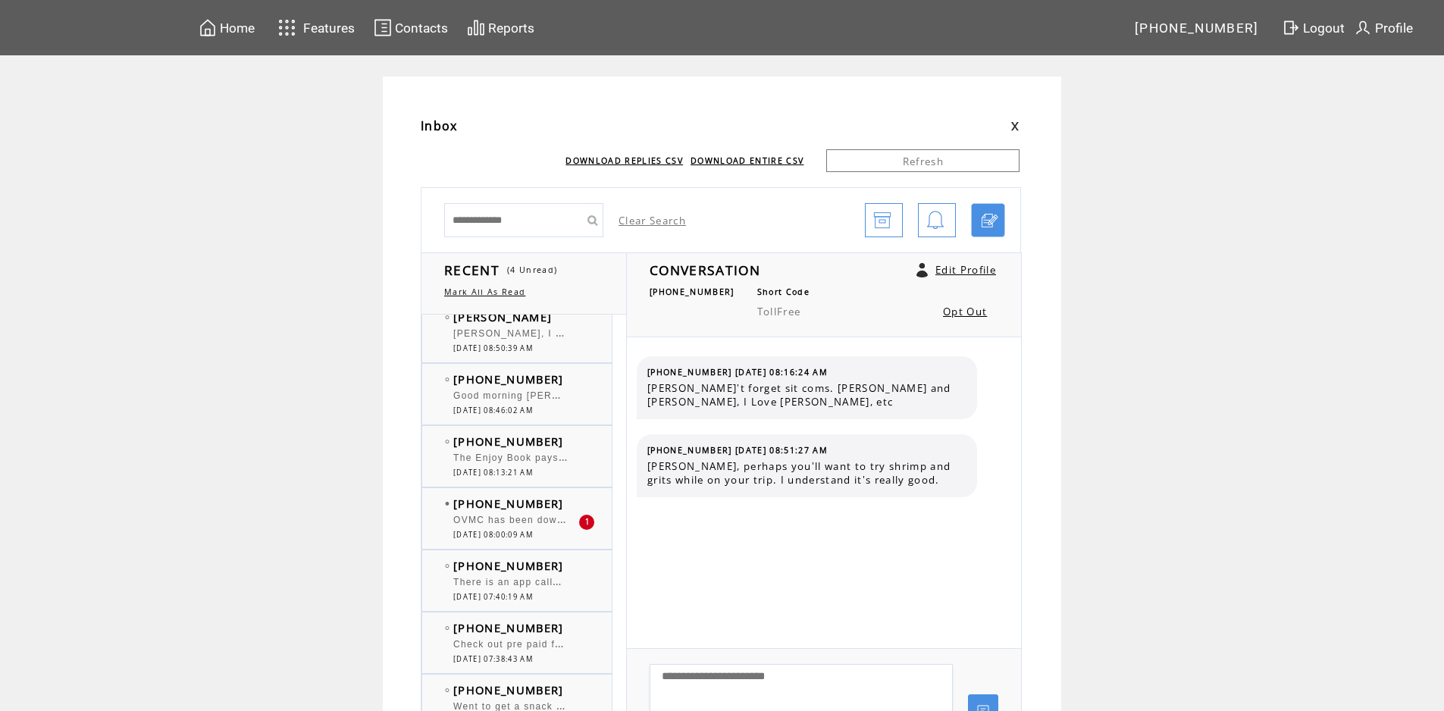
scroll to position [227, 0]
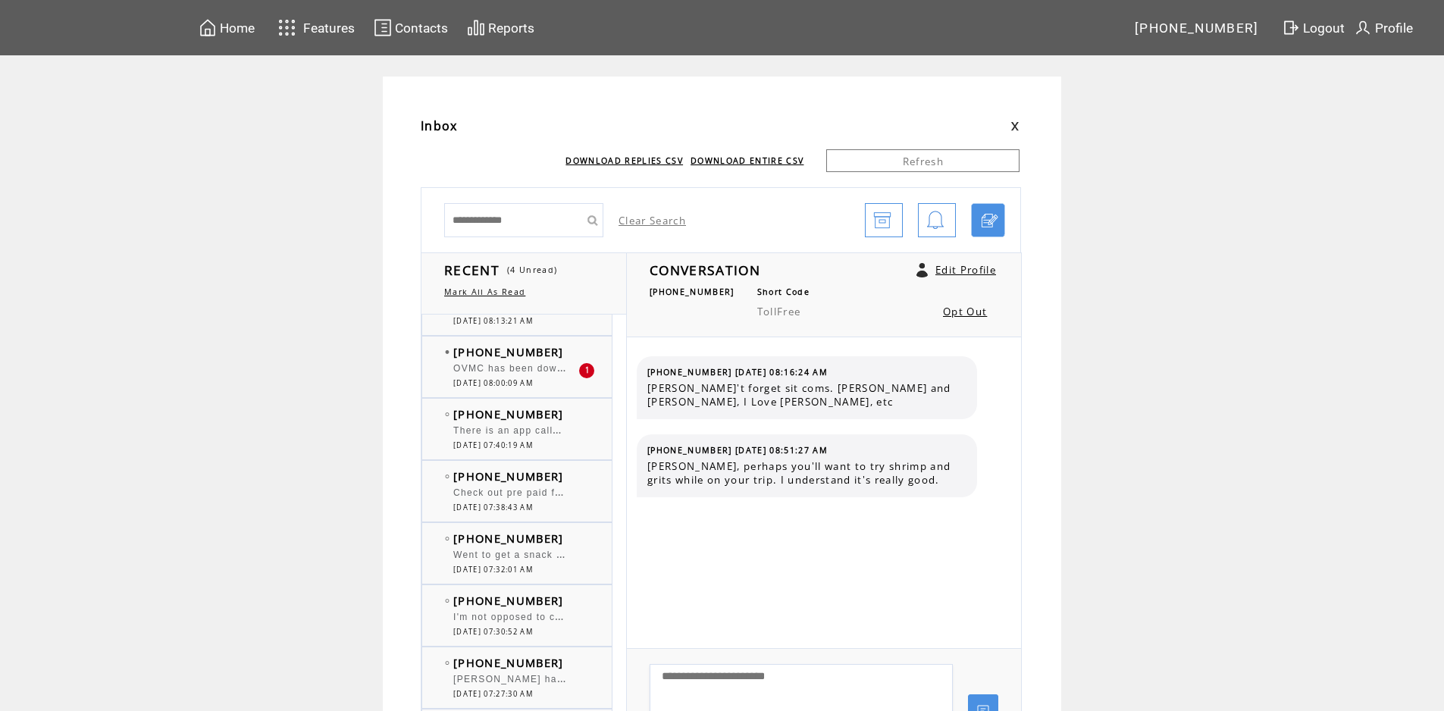
click at [512, 369] on span "OVMC has been down for at least 4 months. No construction yet. When will they b…" at bounding box center [672, 366] width 438 height 15
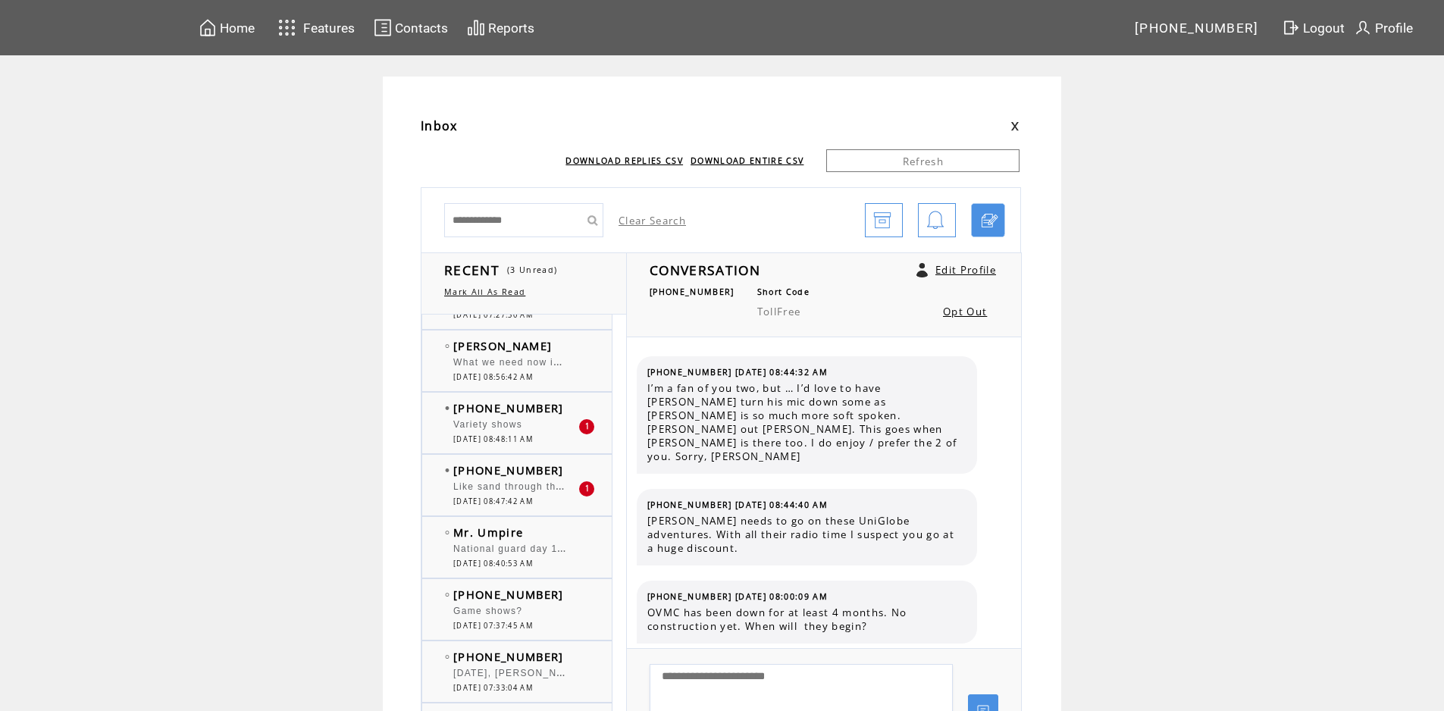
scroll to position [682, 0]
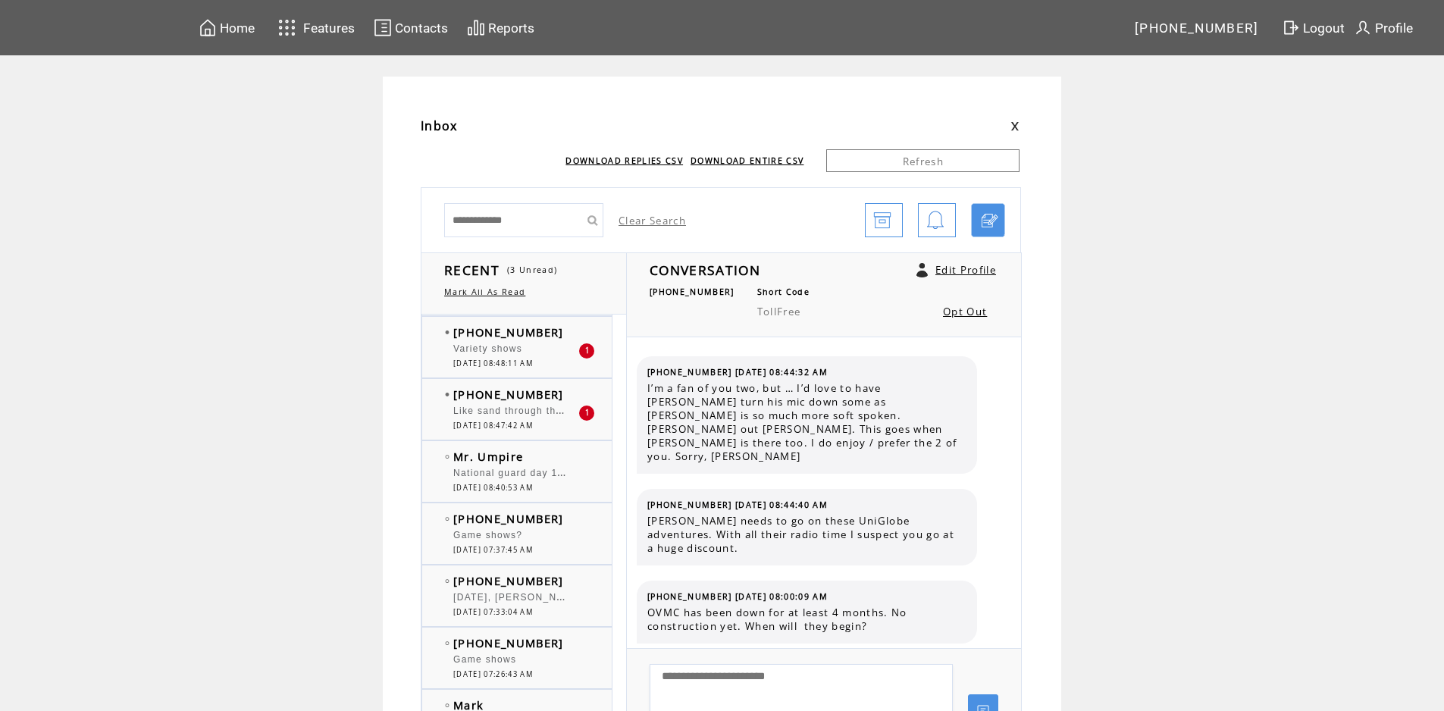
click at [488, 355] on div "Variety shows" at bounding box center [515, 350] width 125 height 15
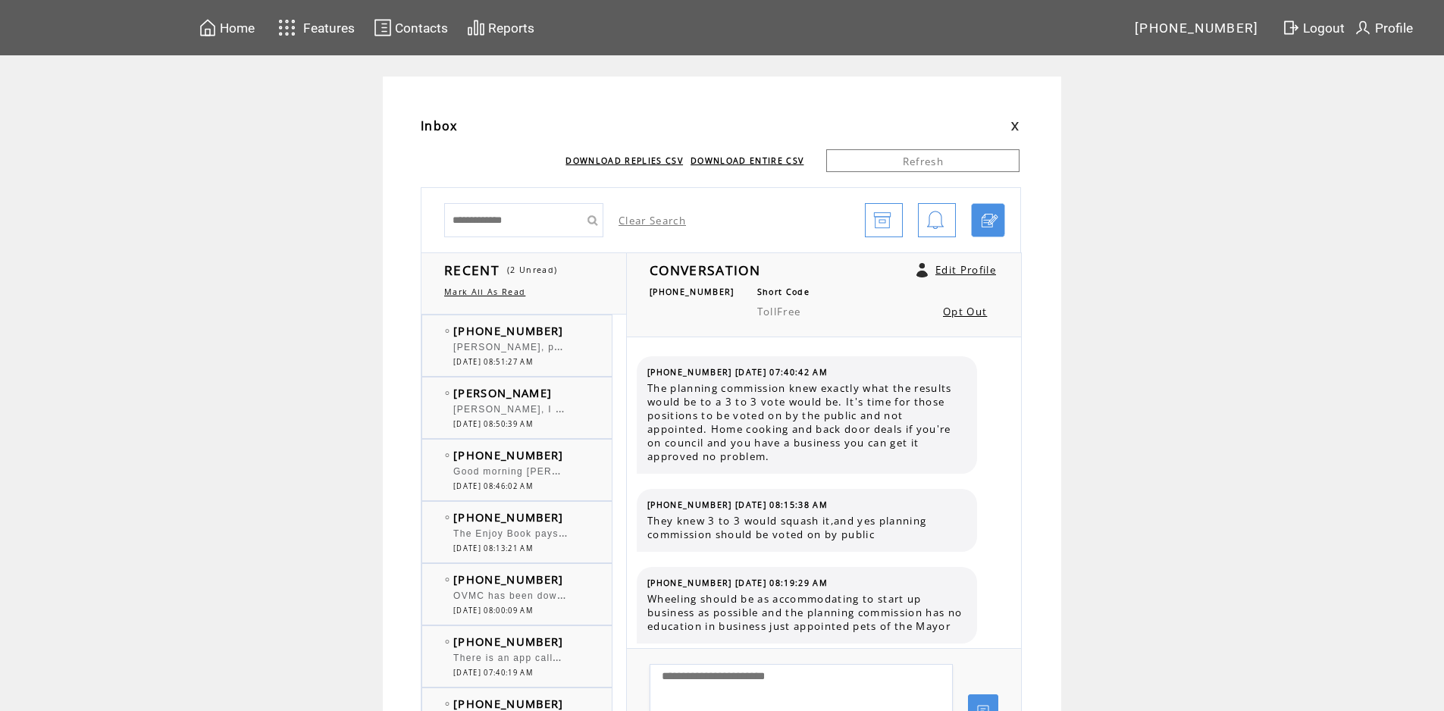
scroll to position [9863, 0]
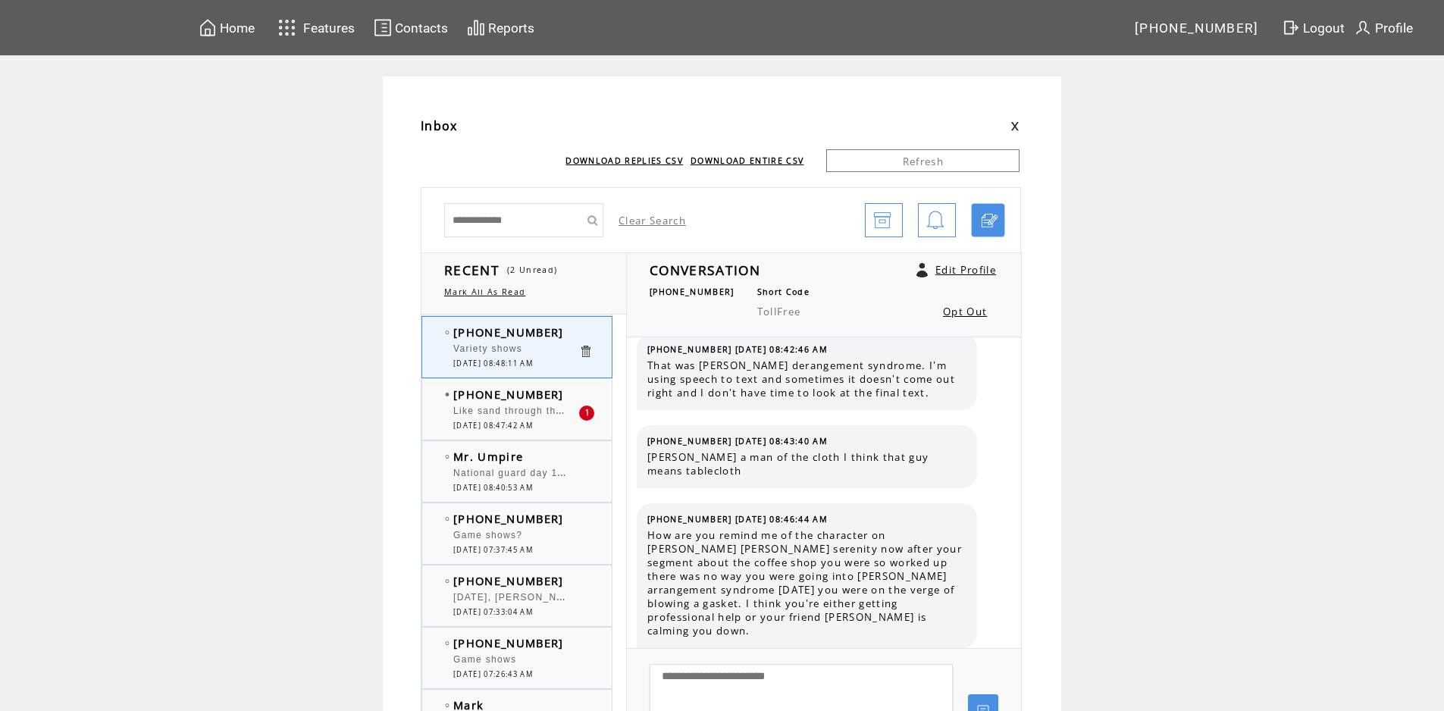
click at [546, 411] on span "Like sand through the hourglass so are the days of our lives" at bounding box center [604, 409] width 302 height 15
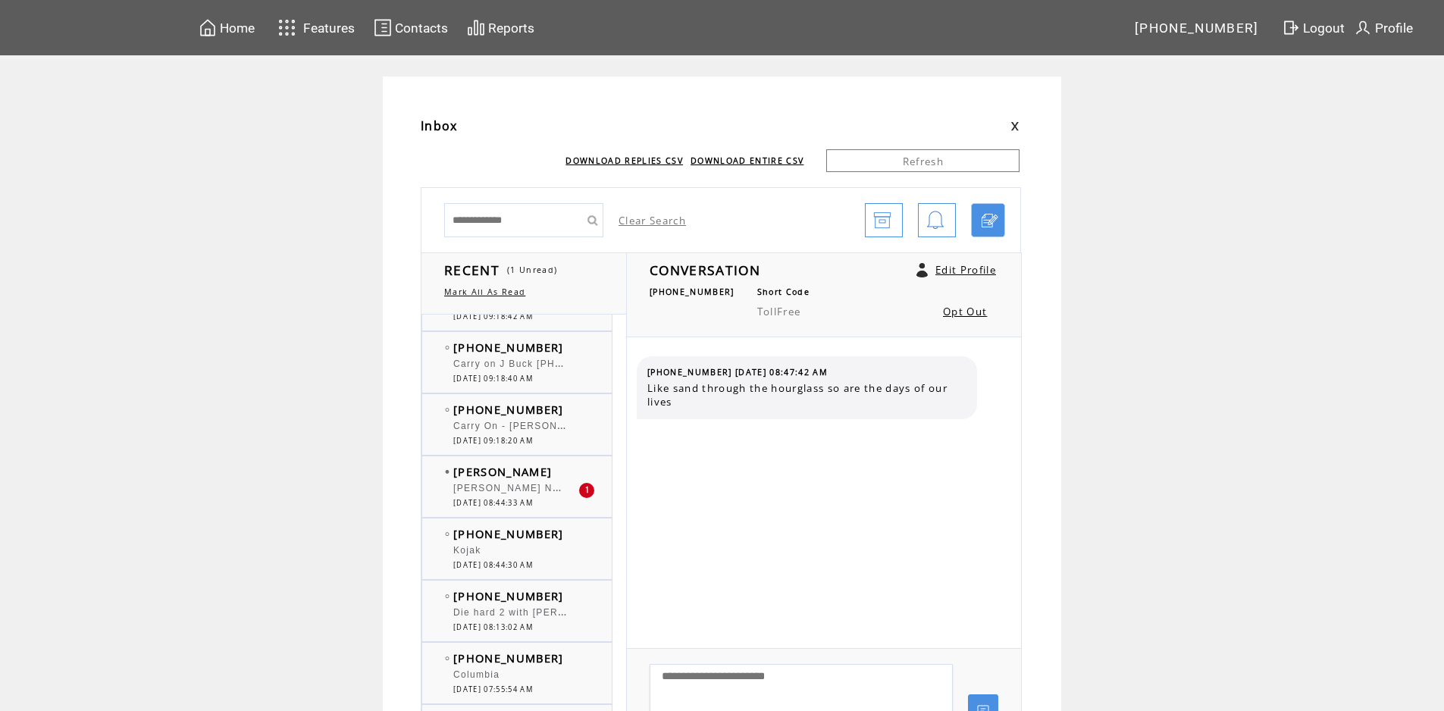
scroll to position [2652, 0]
click at [499, 510] on span "[DATE] 08:44:33 AM" at bounding box center [493, 506] width 80 height 10
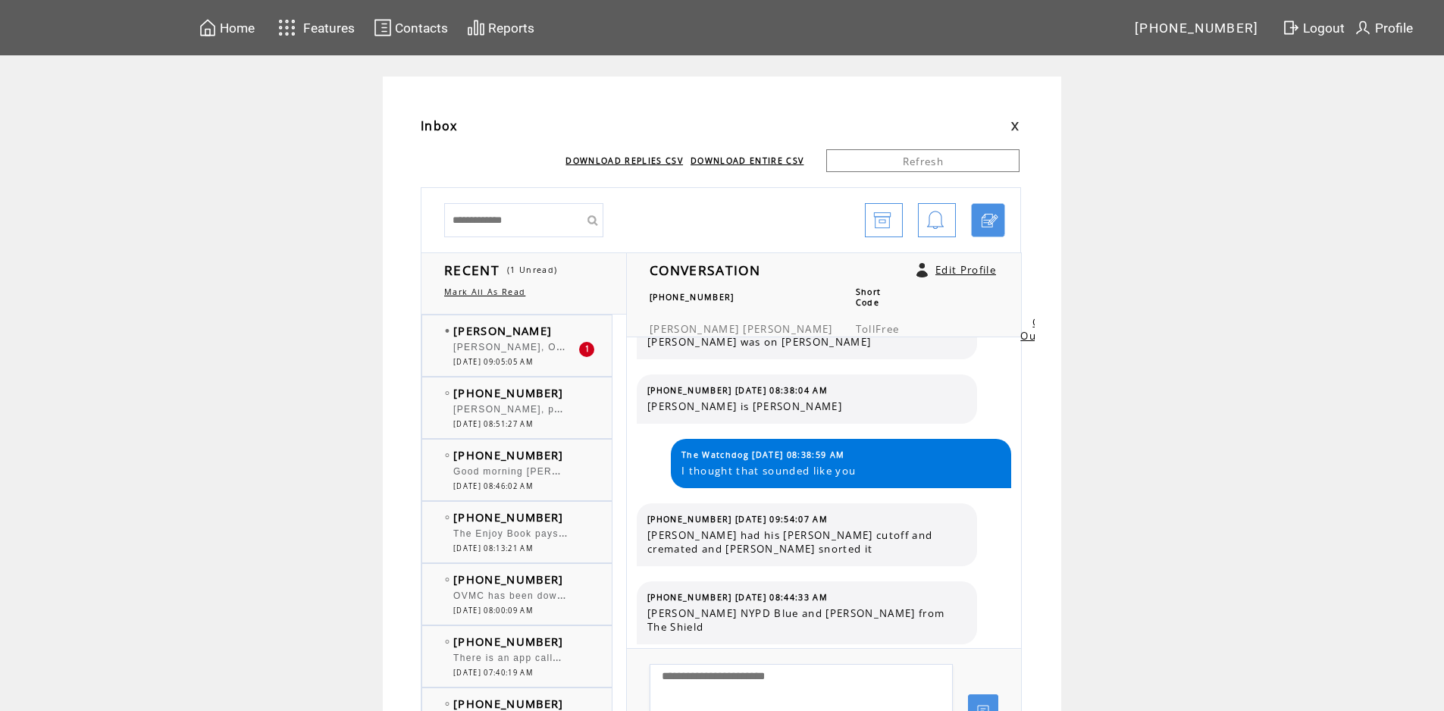
click at [575, 346] on span "[PERSON_NAME], On the soap opera "Days of Our Lives," the Salem Strangler was a…" at bounding box center [972, 345] width 1039 height 15
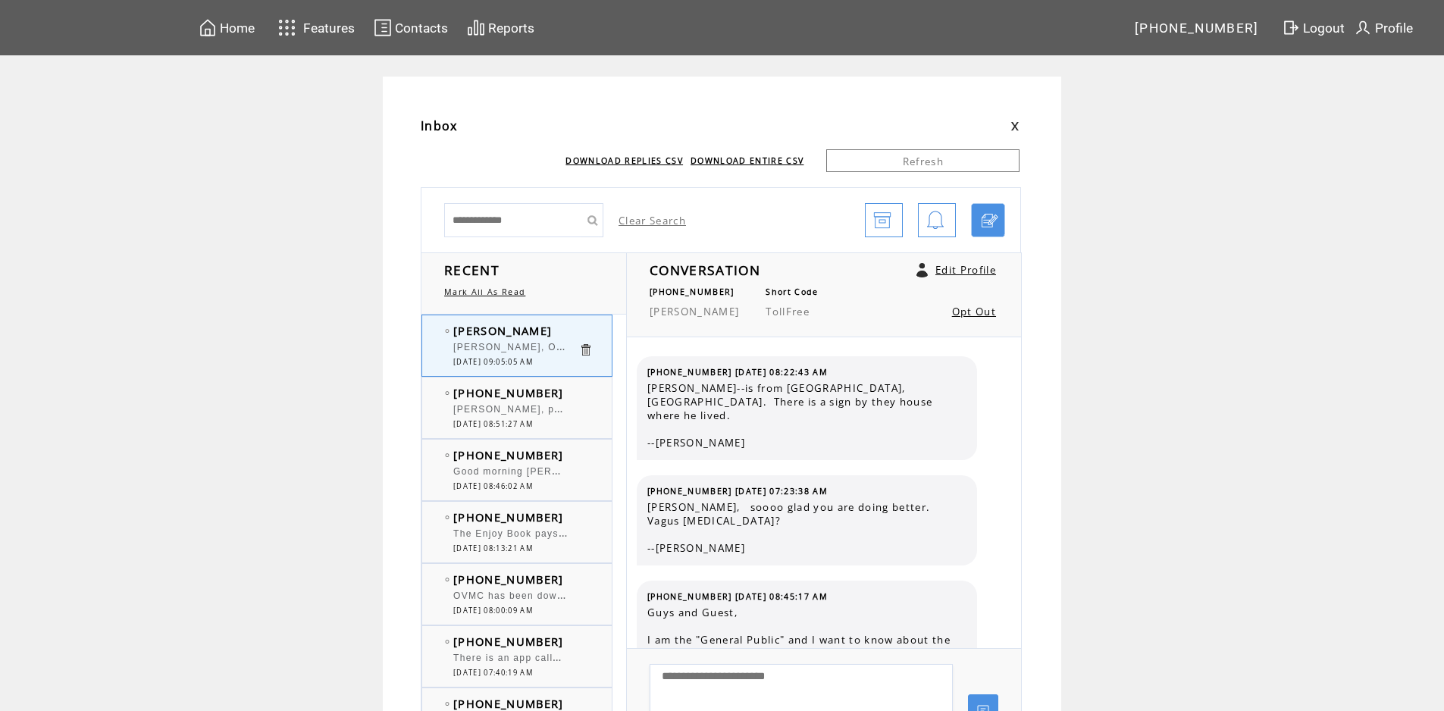
scroll to position [4357, 0]
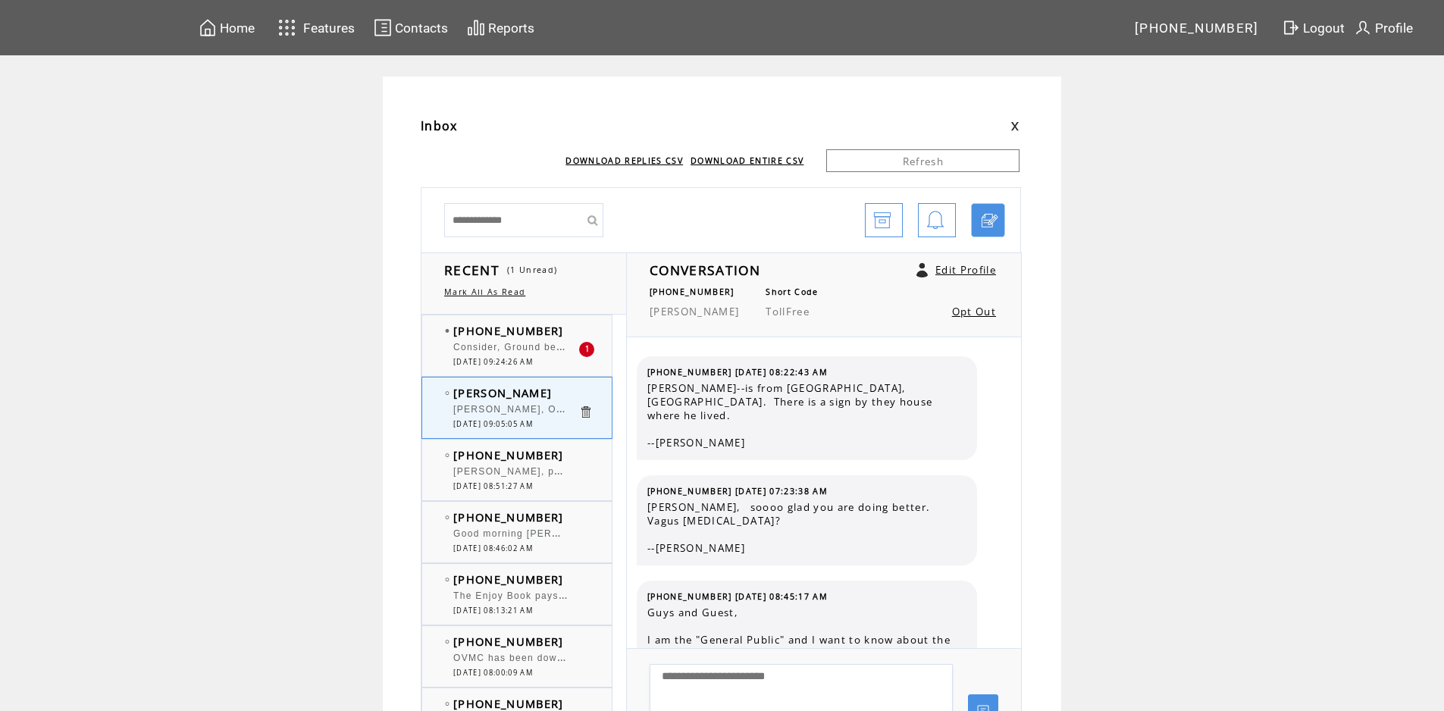
scroll to position [4314, 0]
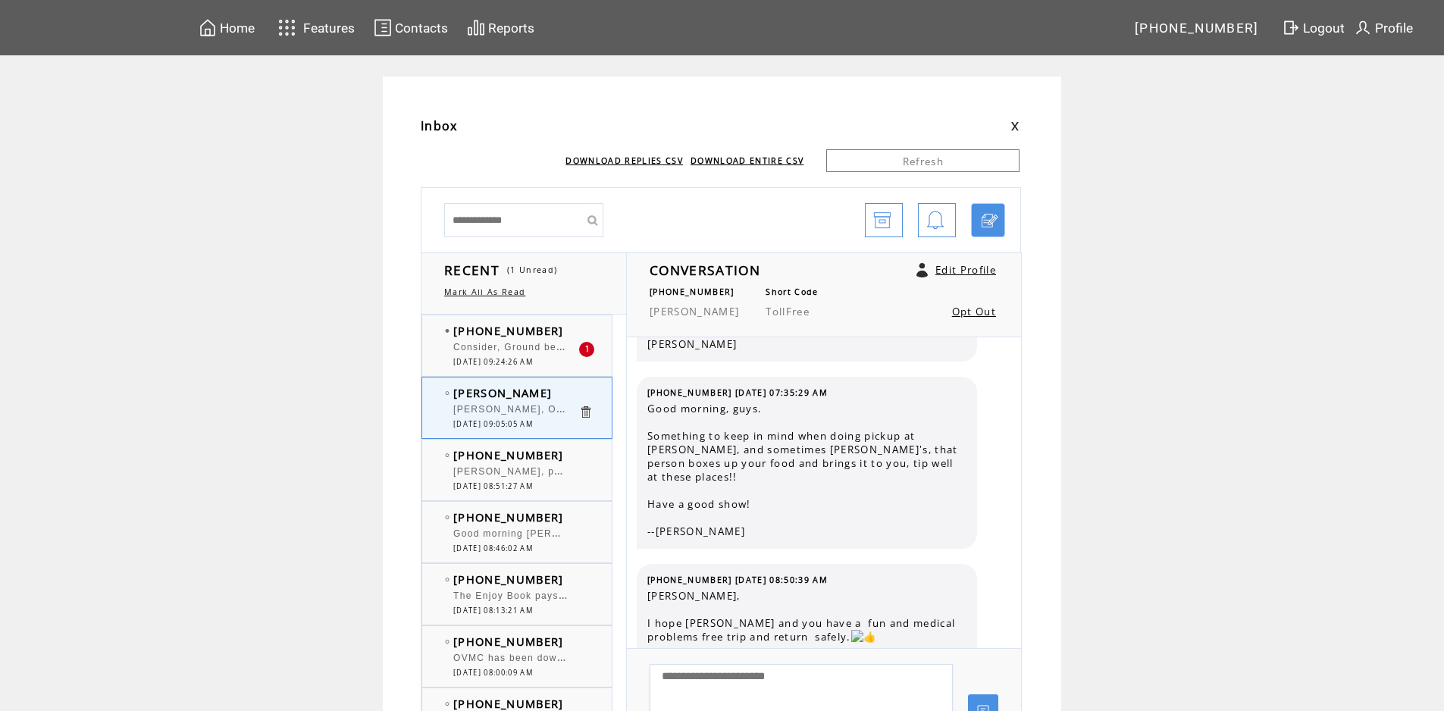
click at [465, 352] on span "Consider, Ground beef is now >$6+ a pound. (which is ridiculous) Thats about $2…" at bounding box center [1242, 345] width 1578 height 15
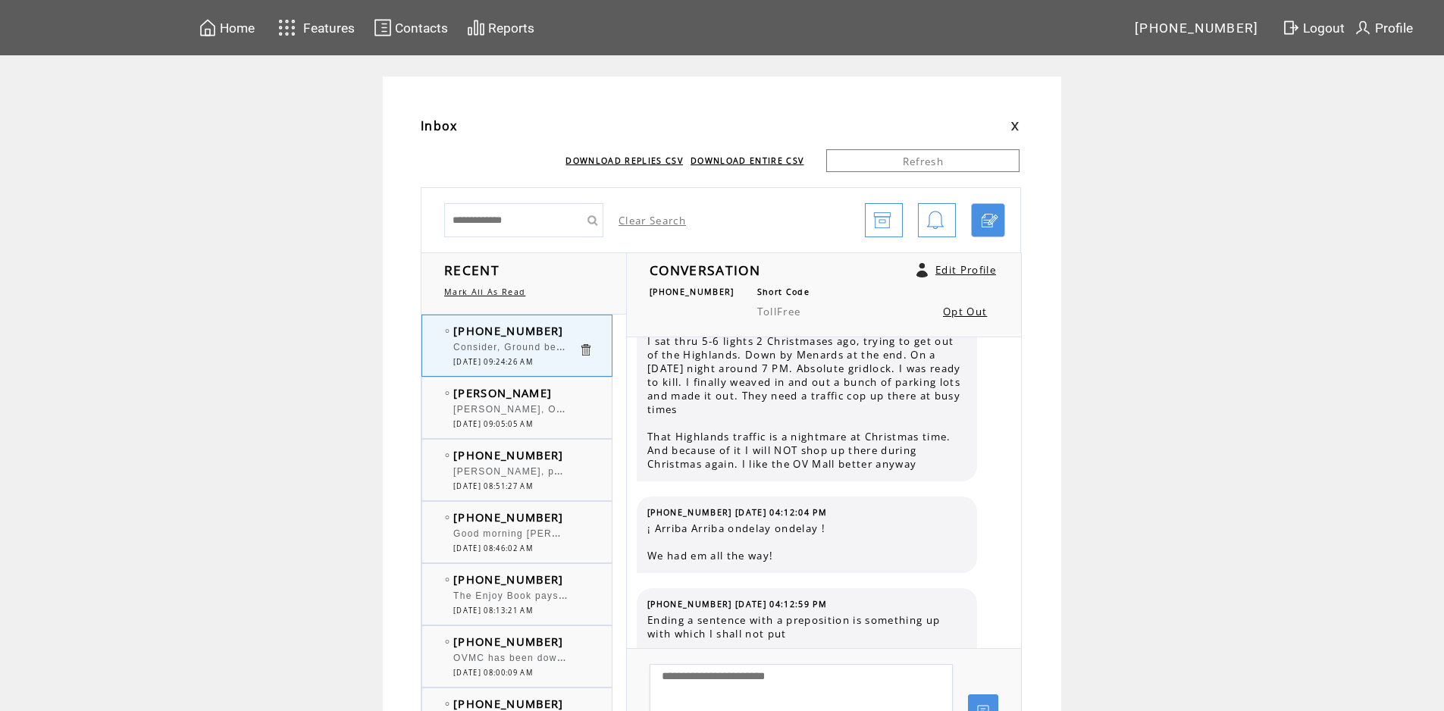
scroll to position [2019, 0]
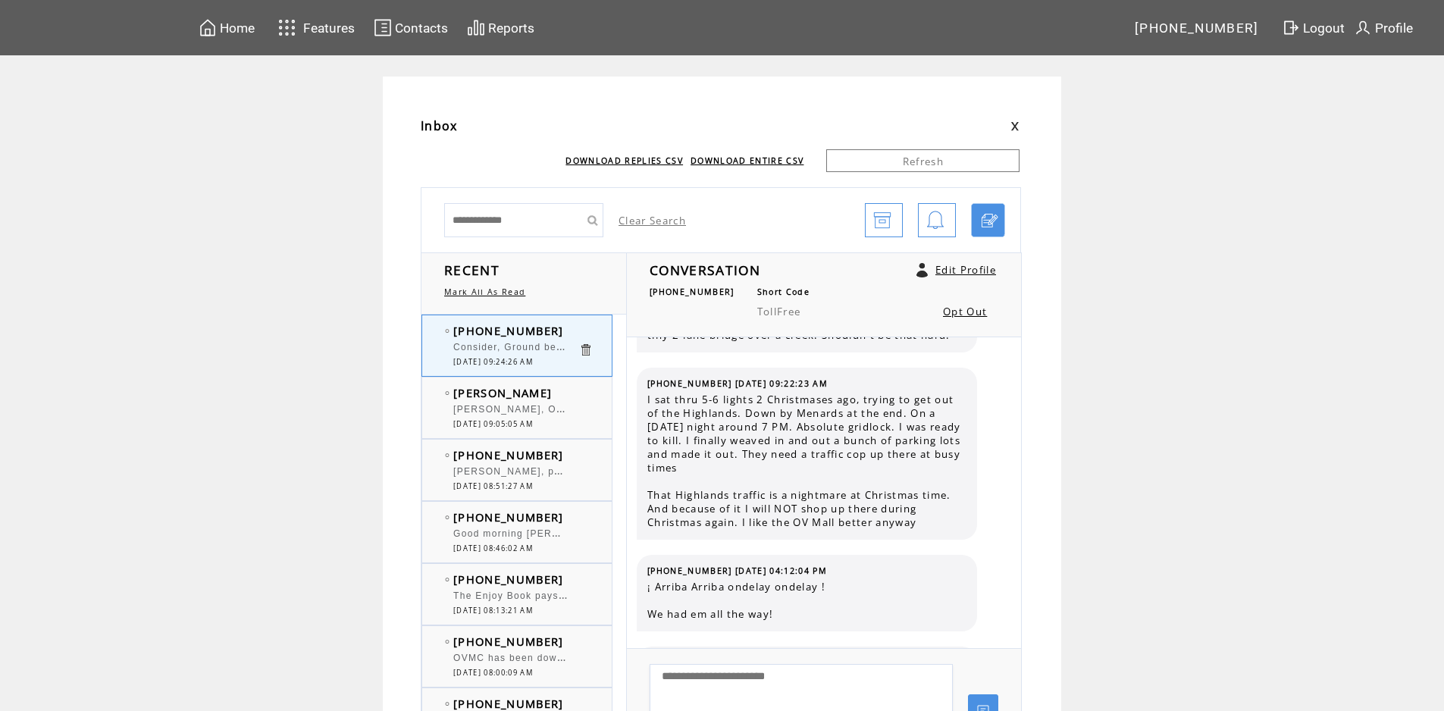
click at [496, 410] on span "[PERSON_NAME], On the soap opera "Days of Our Lives," the Salem Strangler was a…" at bounding box center [972, 407] width 1039 height 15
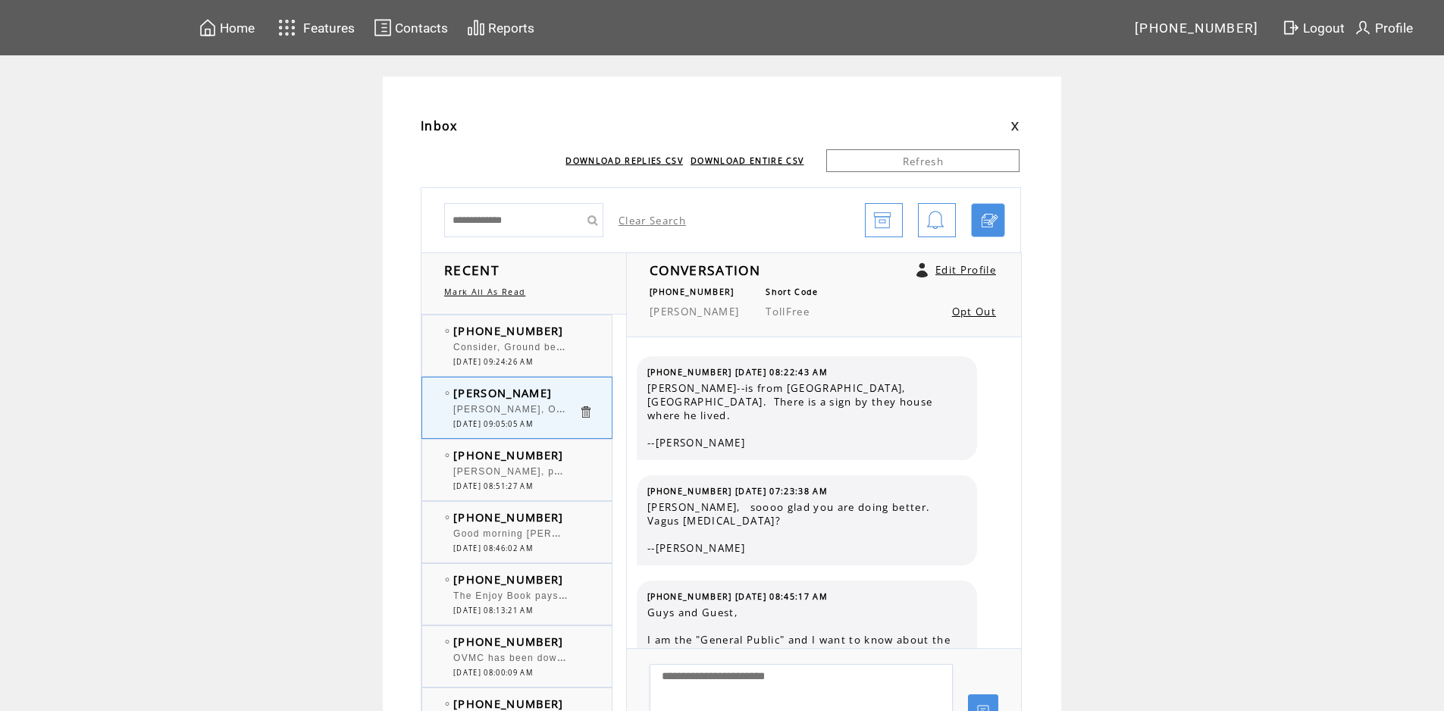
scroll to position [4314, 0]
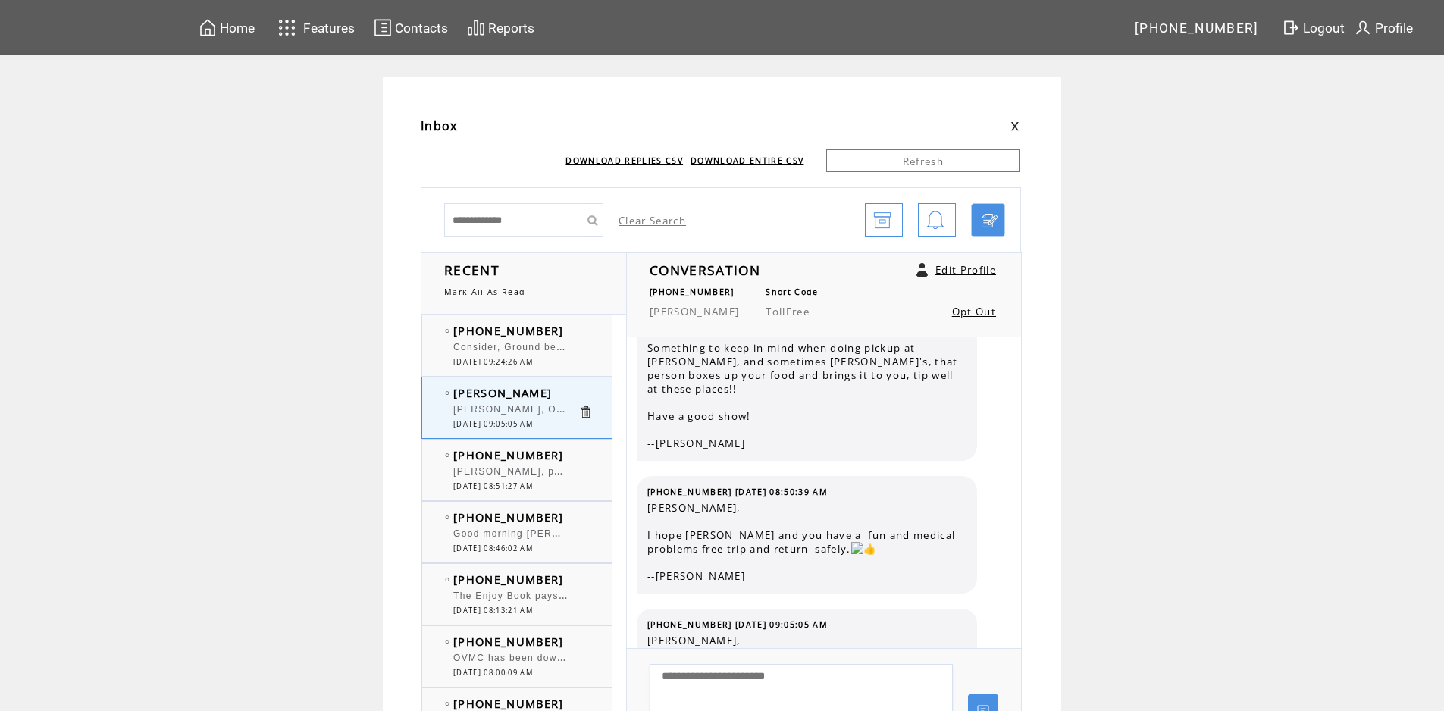
click at [488, 349] on span "Consider, Ground beef is now >$6+ a pound. (which is ridiculous) Thats about $2…" at bounding box center [1242, 345] width 1578 height 15
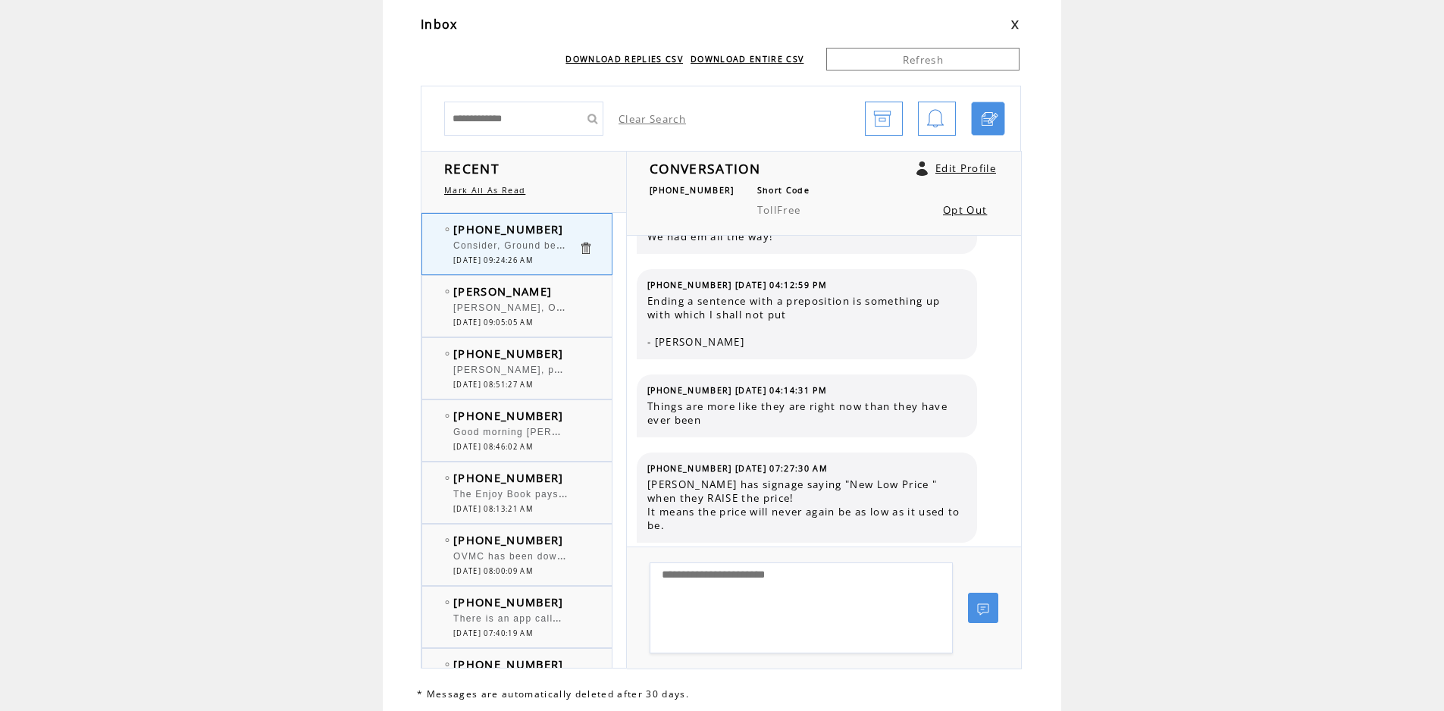
scroll to position [2, 0]
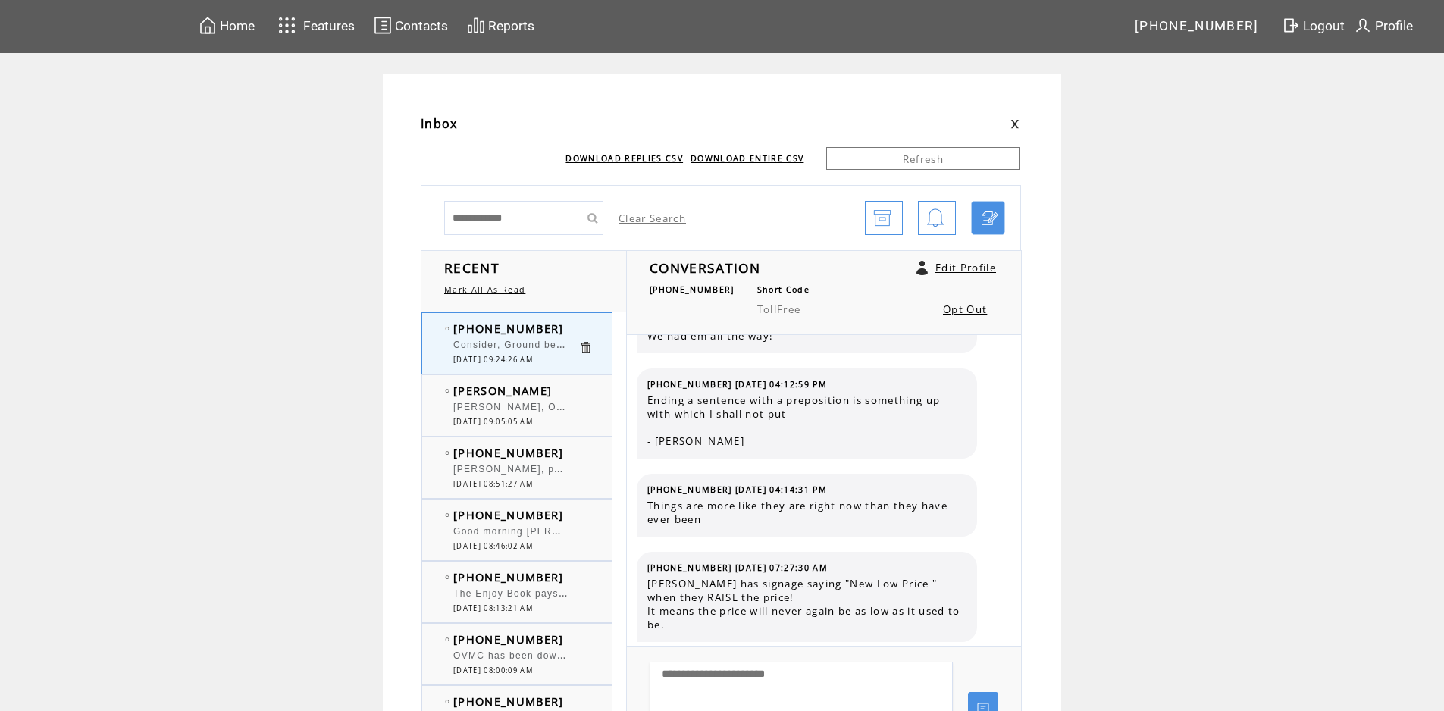
click at [533, 418] on span "[DATE] 09:05:05 AM" at bounding box center [493, 422] width 80 height 10
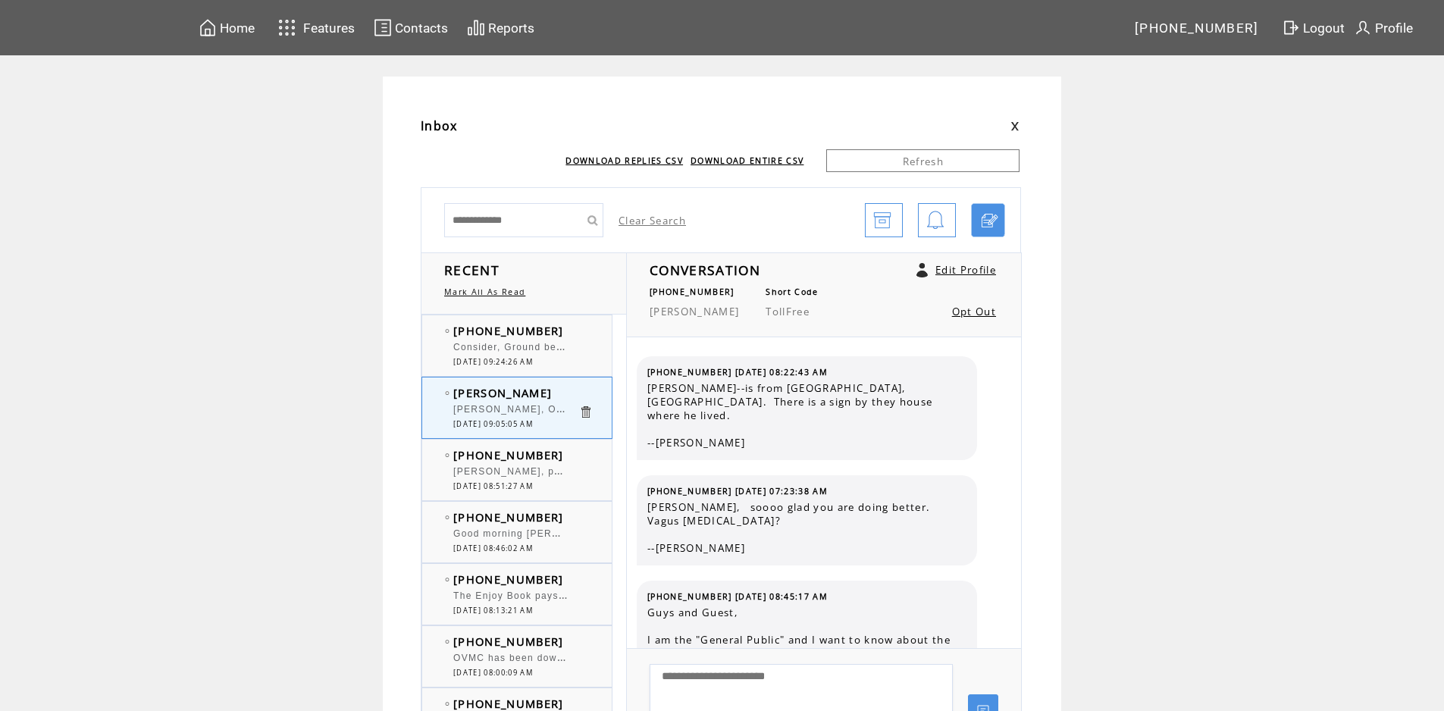
scroll to position [4357, 0]
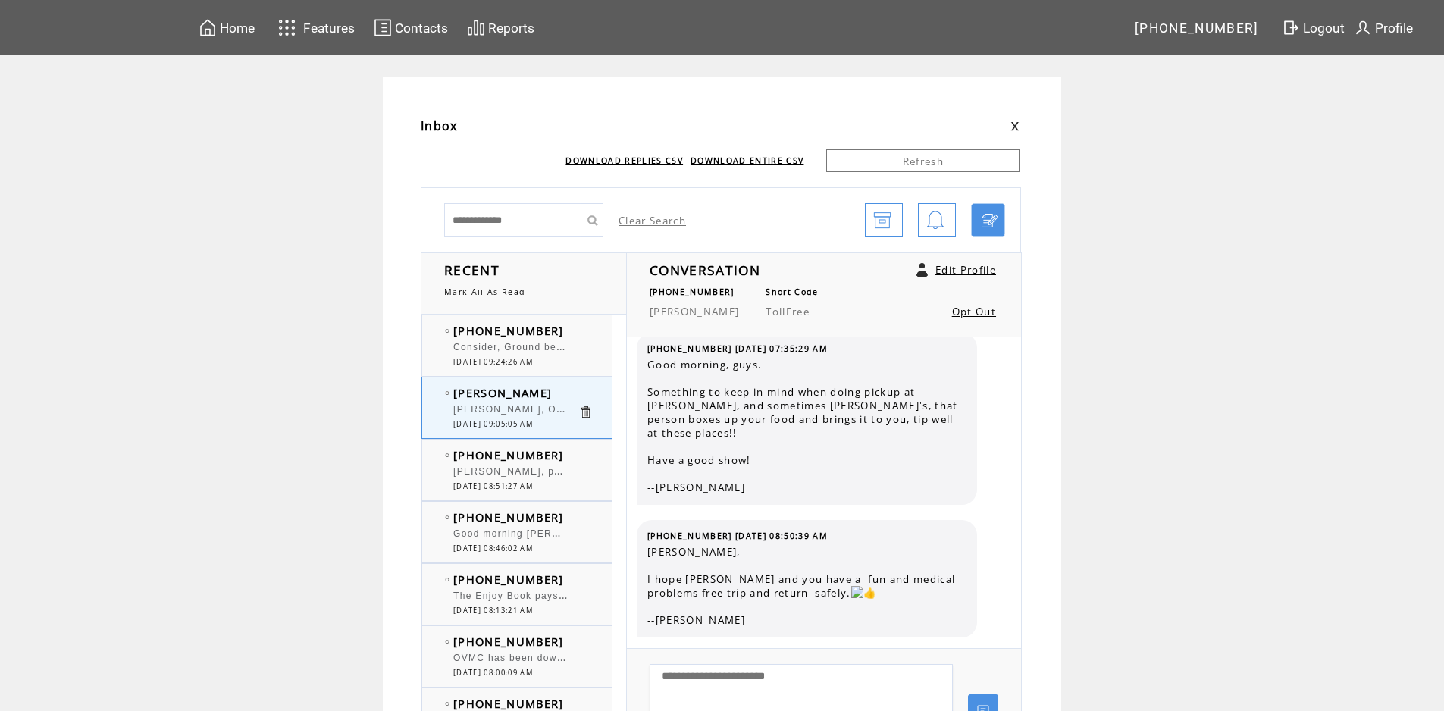
click at [526, 348] on span "Consider, Ground beef is now >$6+ a pound. (which is ridiculous) Thats about $2…" at bounding box center [1242, 345] width 1578 height 15
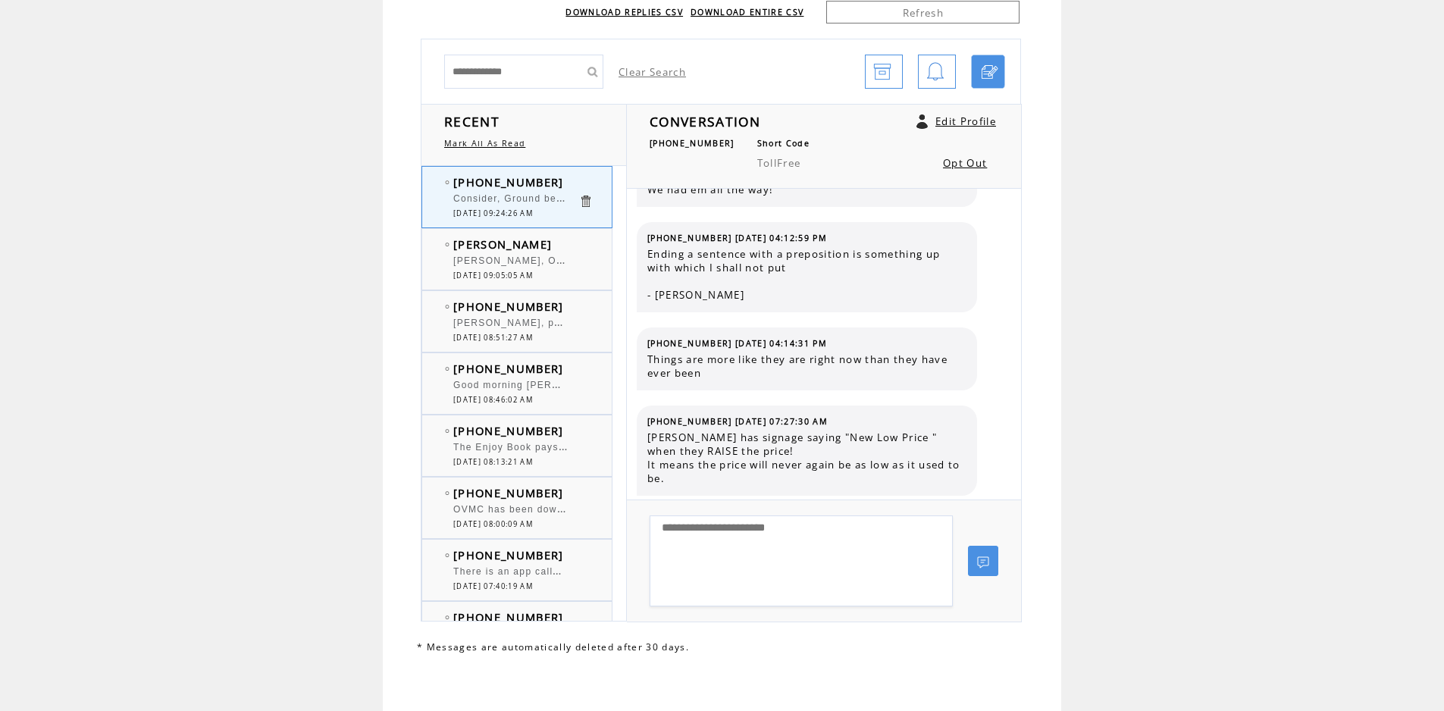
scroll to position [154, 0]
